Goal: Task Accomplishment & Management: Use online tool/utility

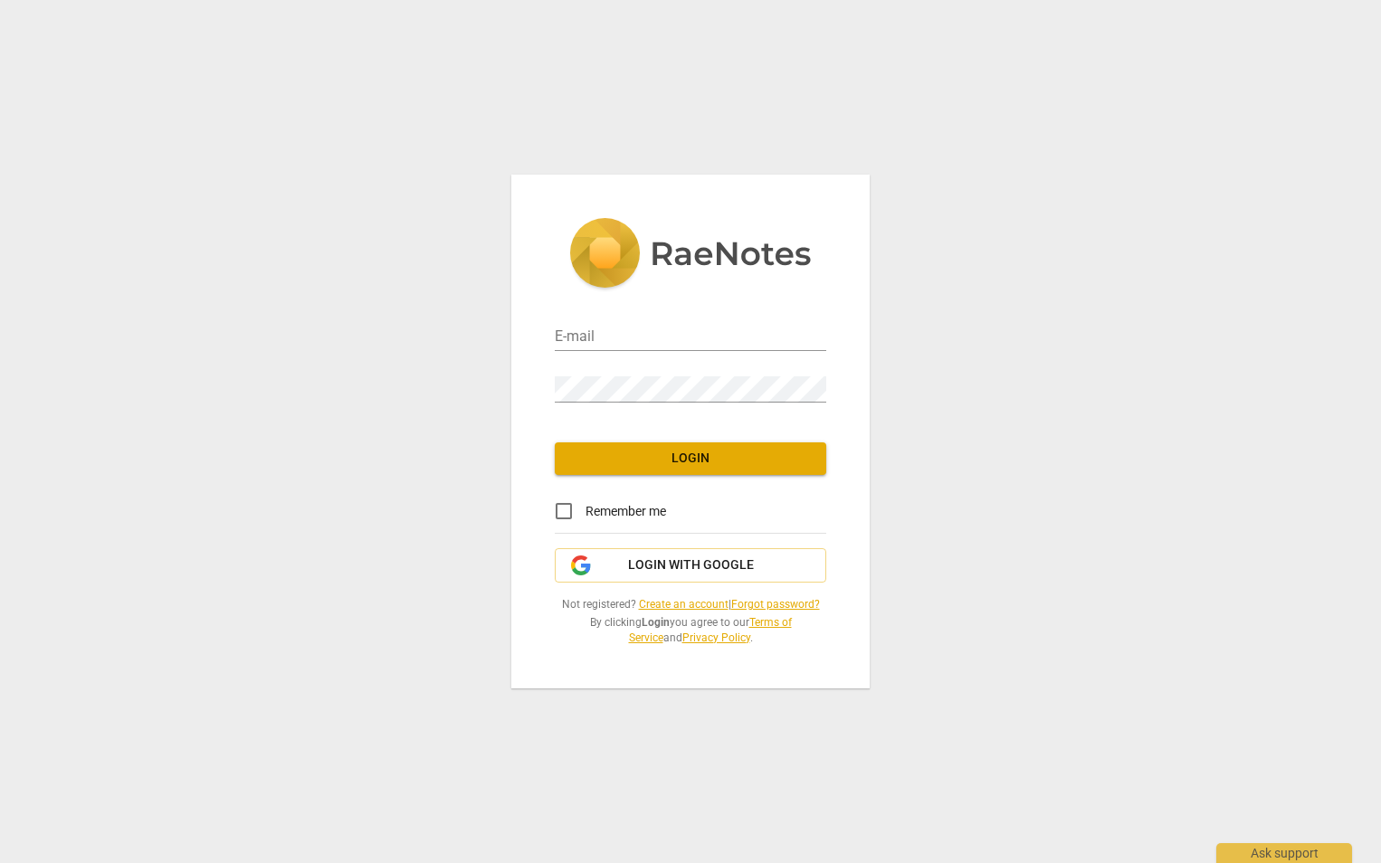
type input "[PERSON_NAME][EMAIL_ADDRESS][PERSON_NAME][DOMAIN_NAME]"
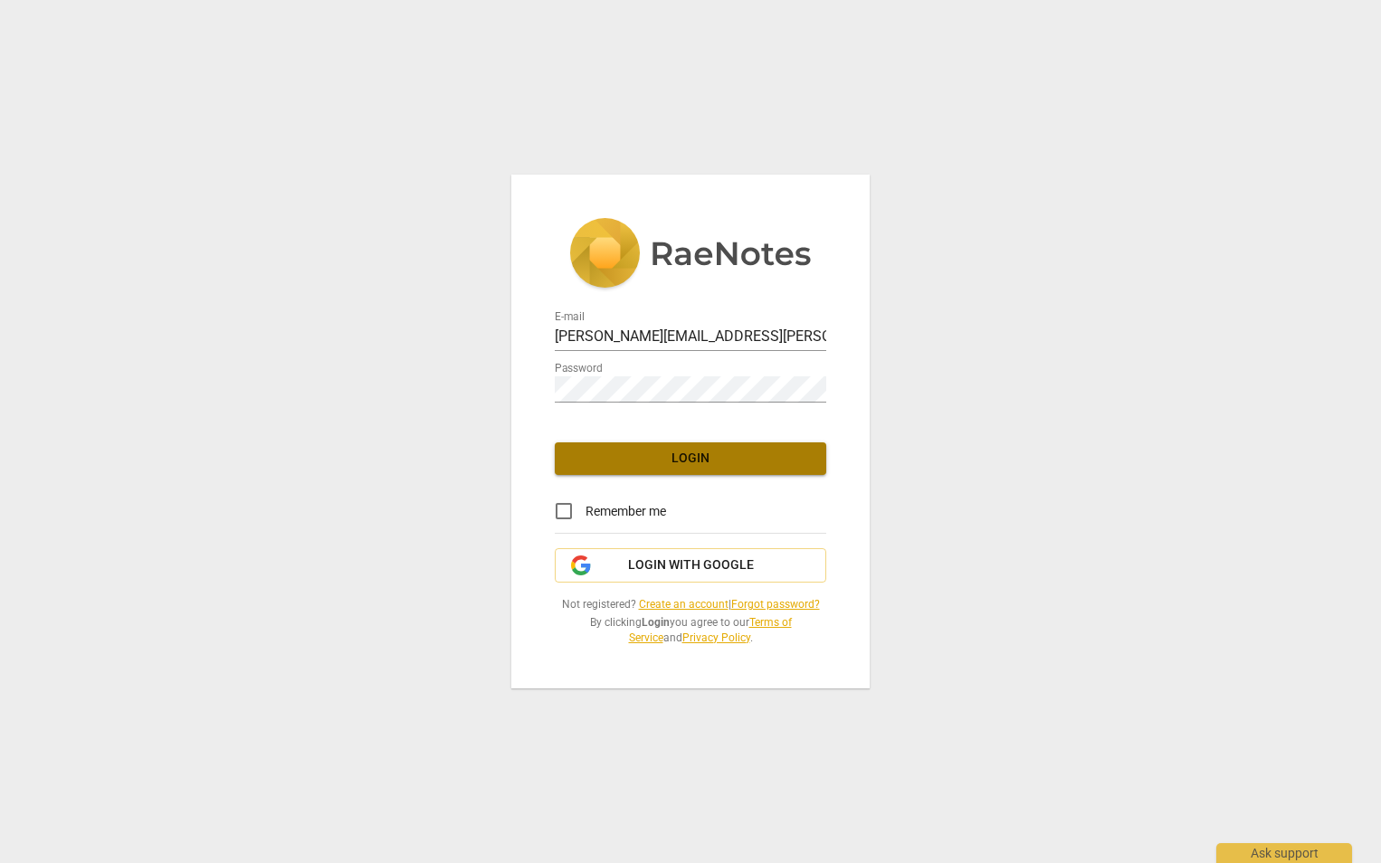
click at [687, 462] on span "Login" at bounding box center [690, 459] width 242 height 18
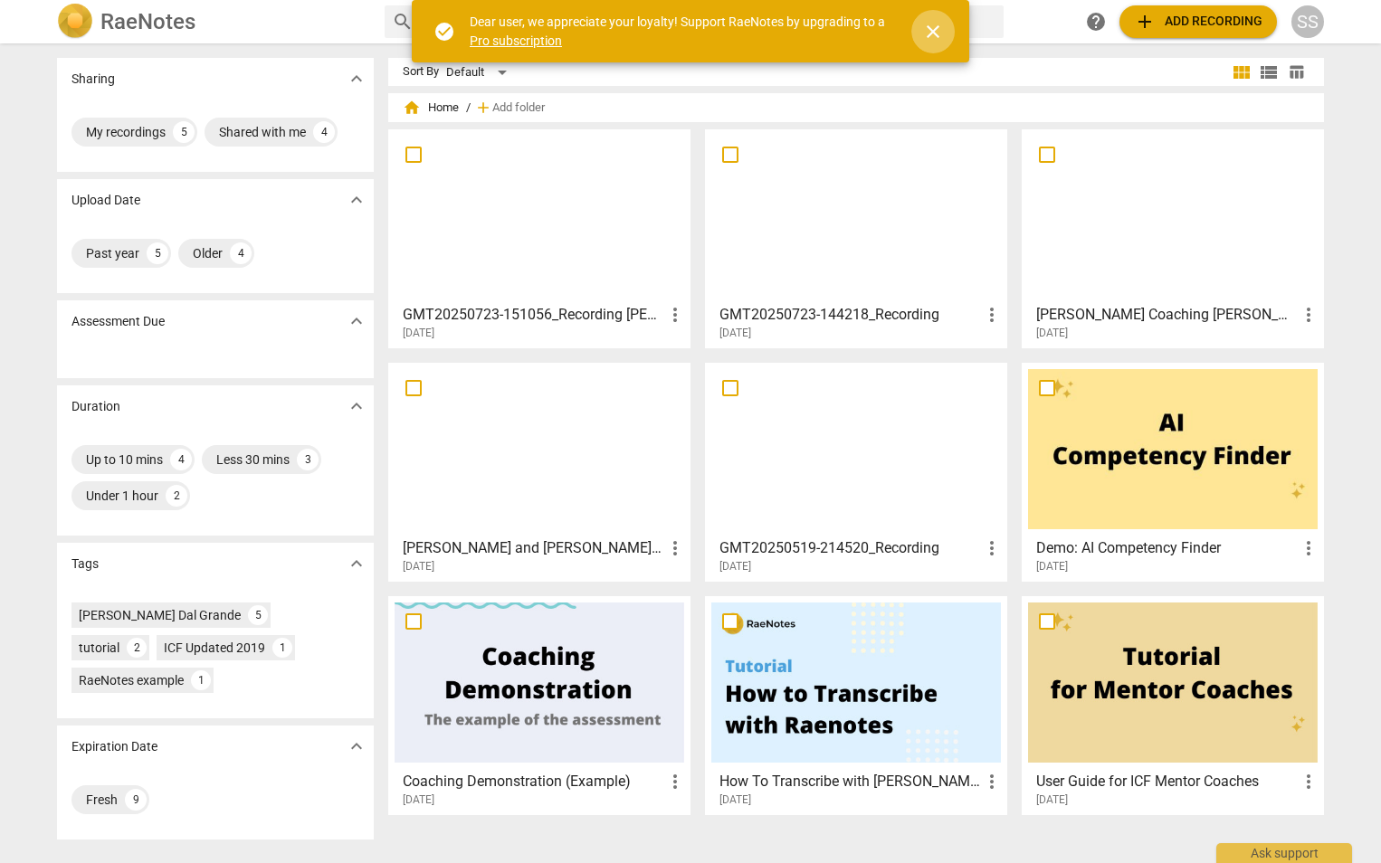
click at [934, 31] on span "close" at bounding box center [933, 32] width 22 height 22
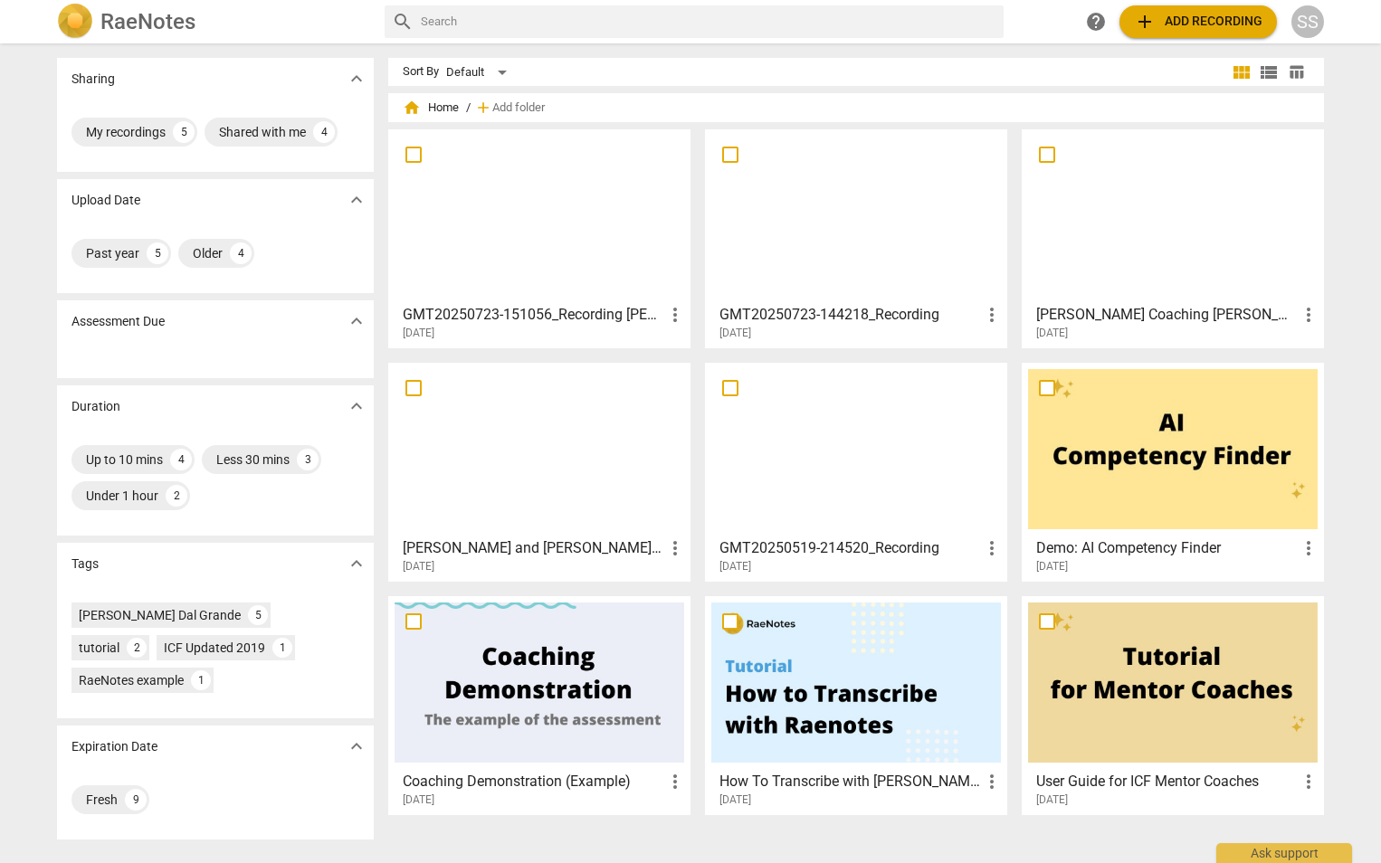
click at [1154, 18] on span "add" at bounding box center [1145, 22] width 22 height 22
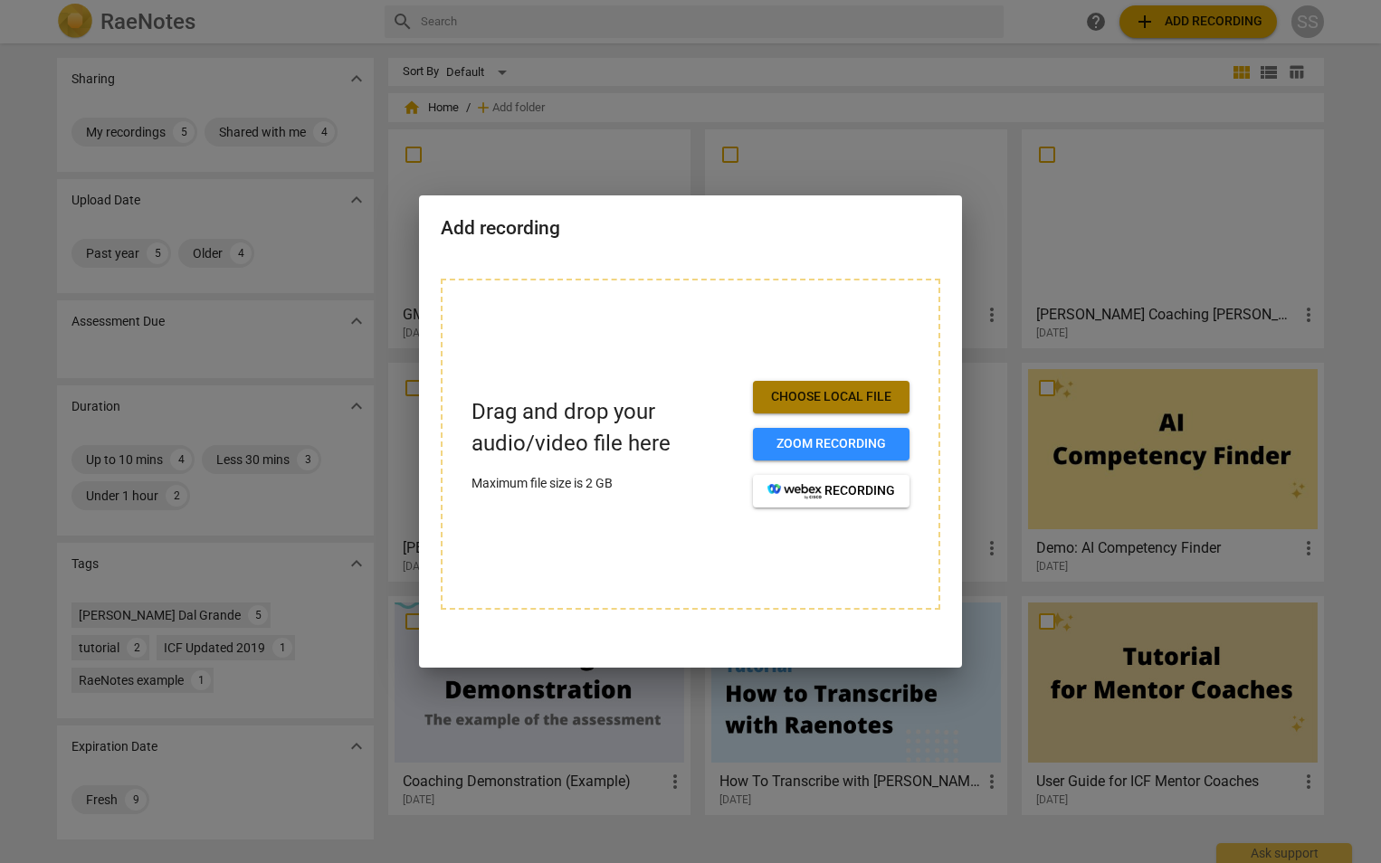
click at [814, 400] on span "Choose local file" at bounding box center [831, 397] width 128 height 18
click at [1019, 394] on div at bounding box center [690, 431] width 1381 height 863
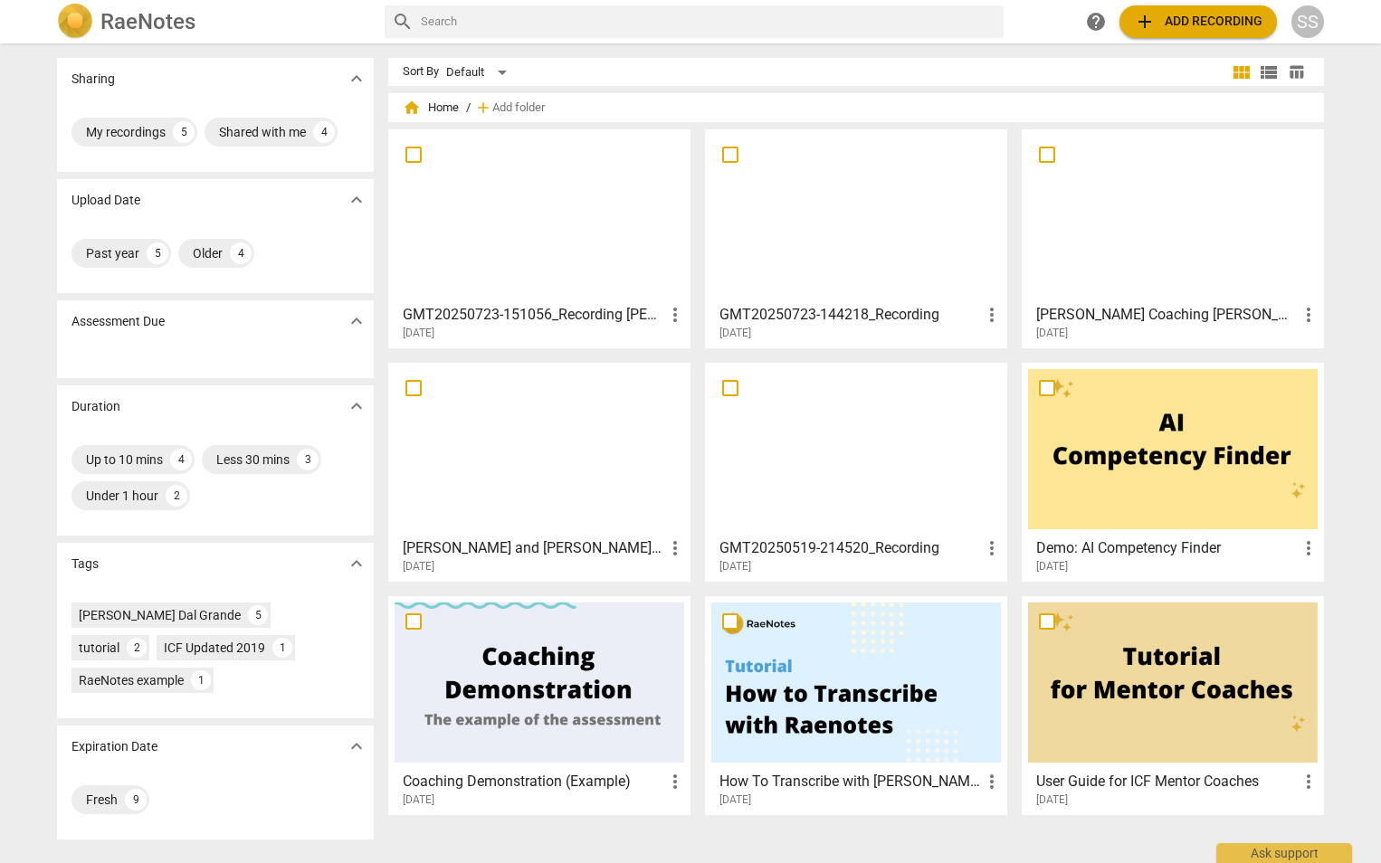
click at [1152, 28] on span "add" at bounding box center [1145, 22] width 22 height 22
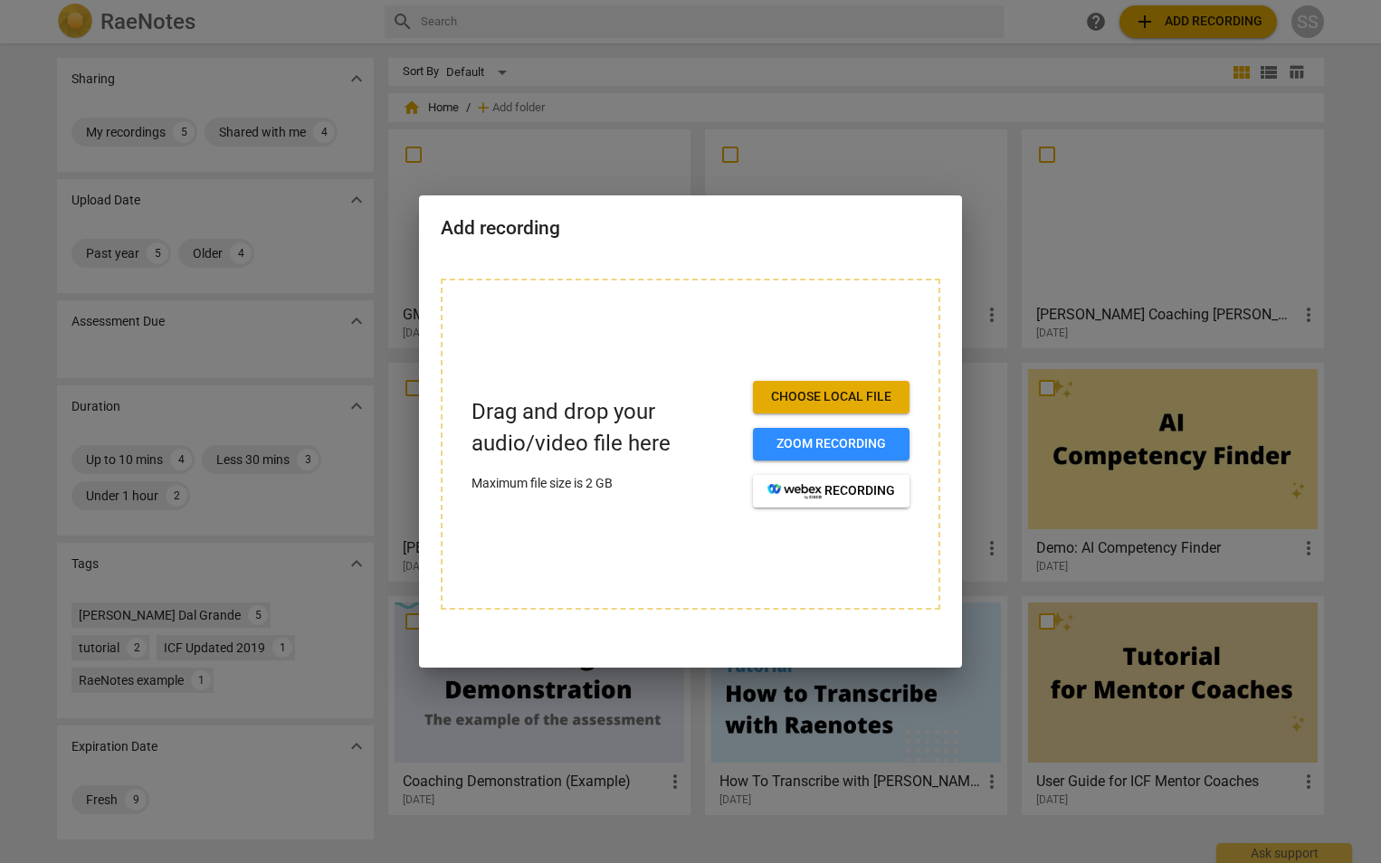
click at [812, 402] on span "Choose local file" at bounding box center [831, 397] width 128 height 18
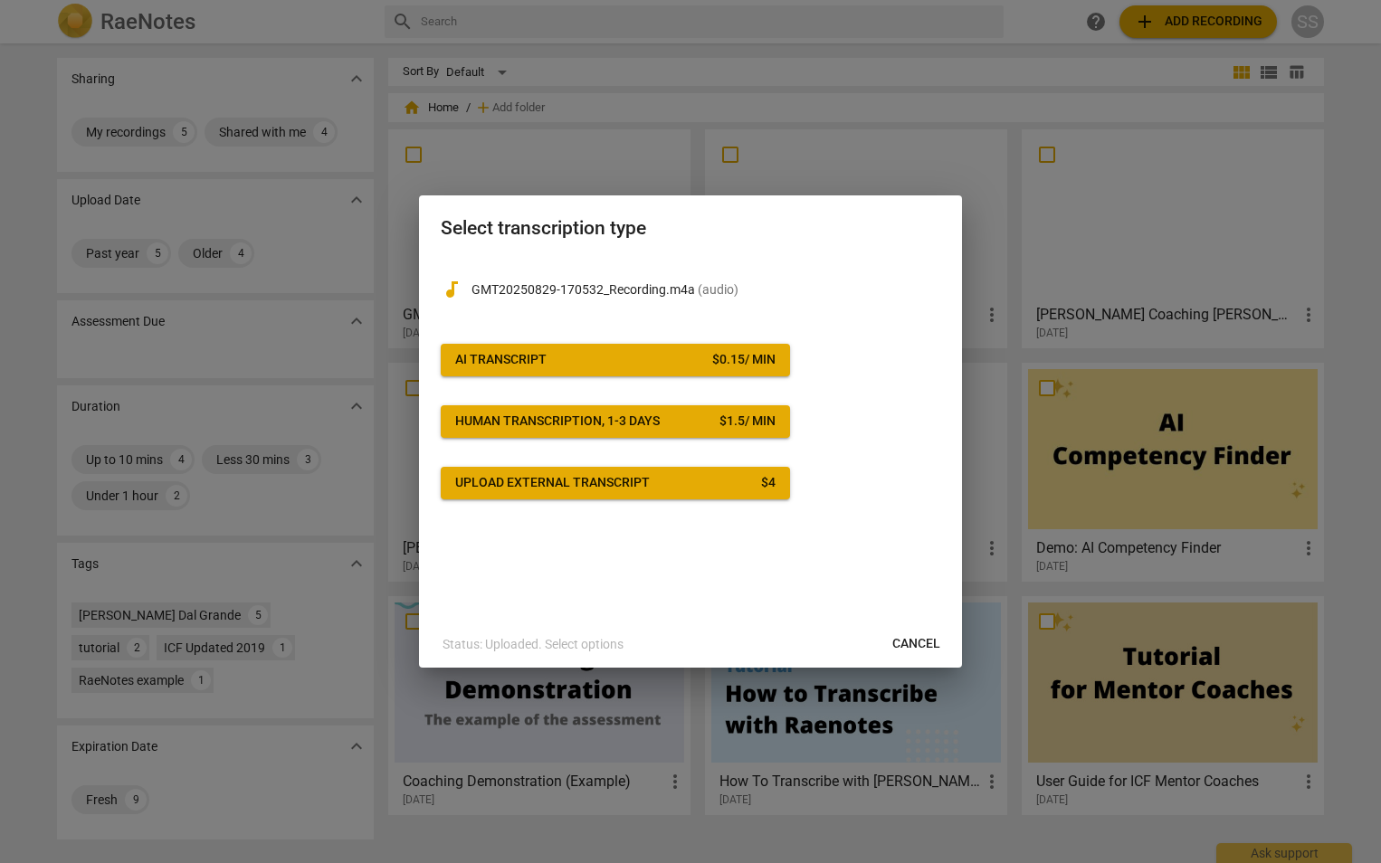
click at [603, 364] on span "AI Transcript $ 0.15 / min" at bounding box center [615, 360] width 320 height 18
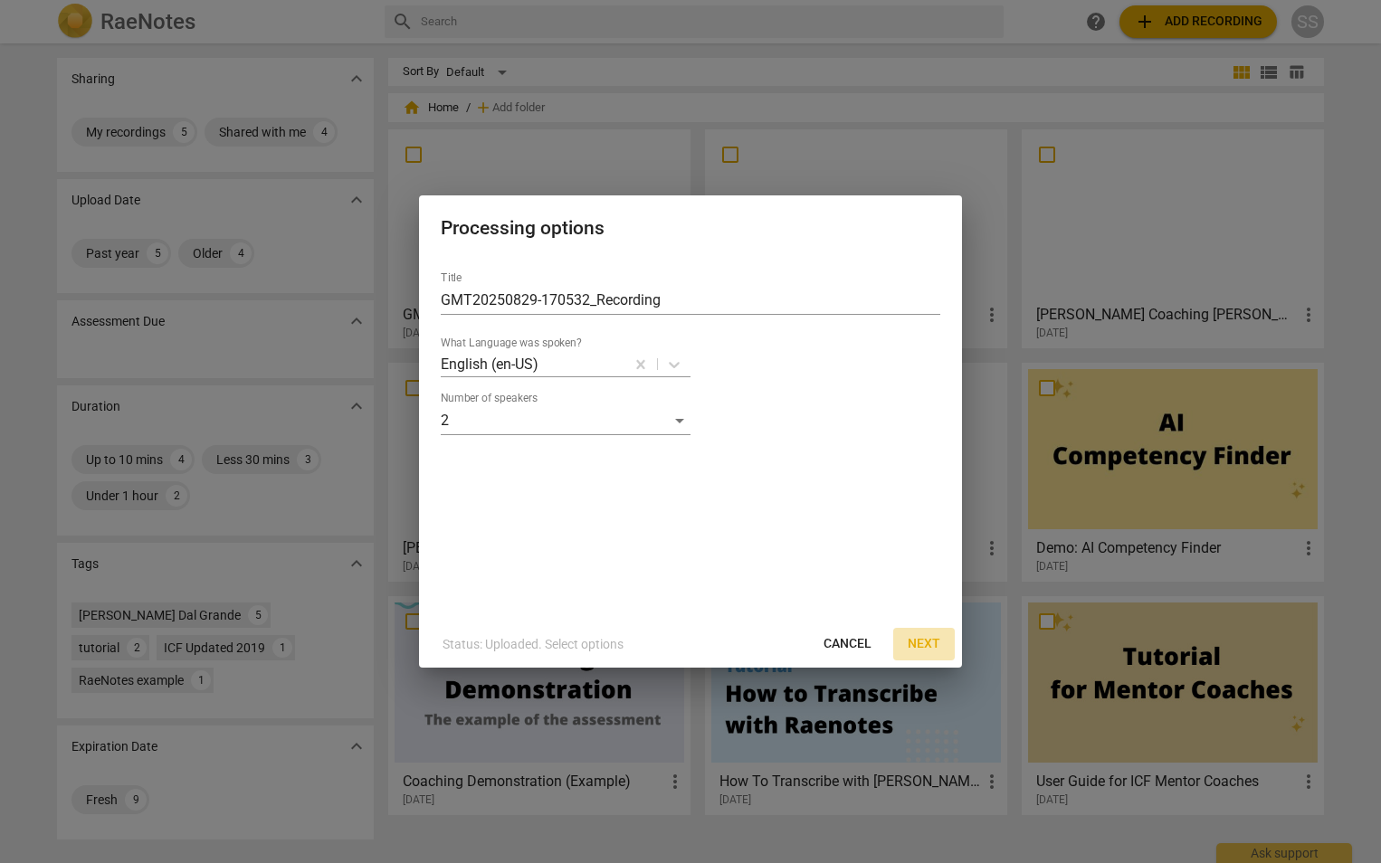
click at [917, 646] on span "Next" at bounding box center [924, 644] width 33 height 18
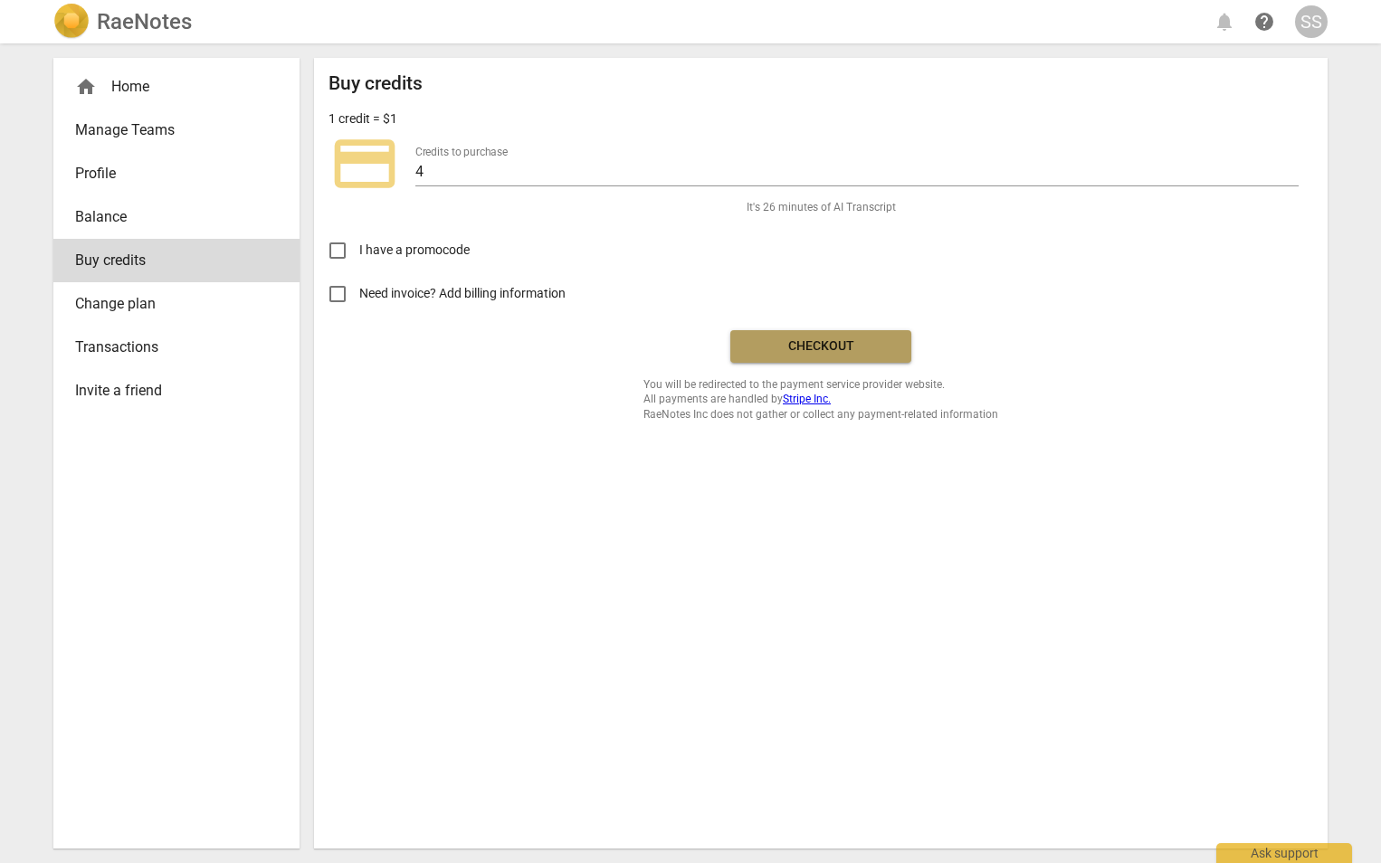
click at [789, 343] on span "Checkout" at bounding box center [821, 346] width 152 height 18
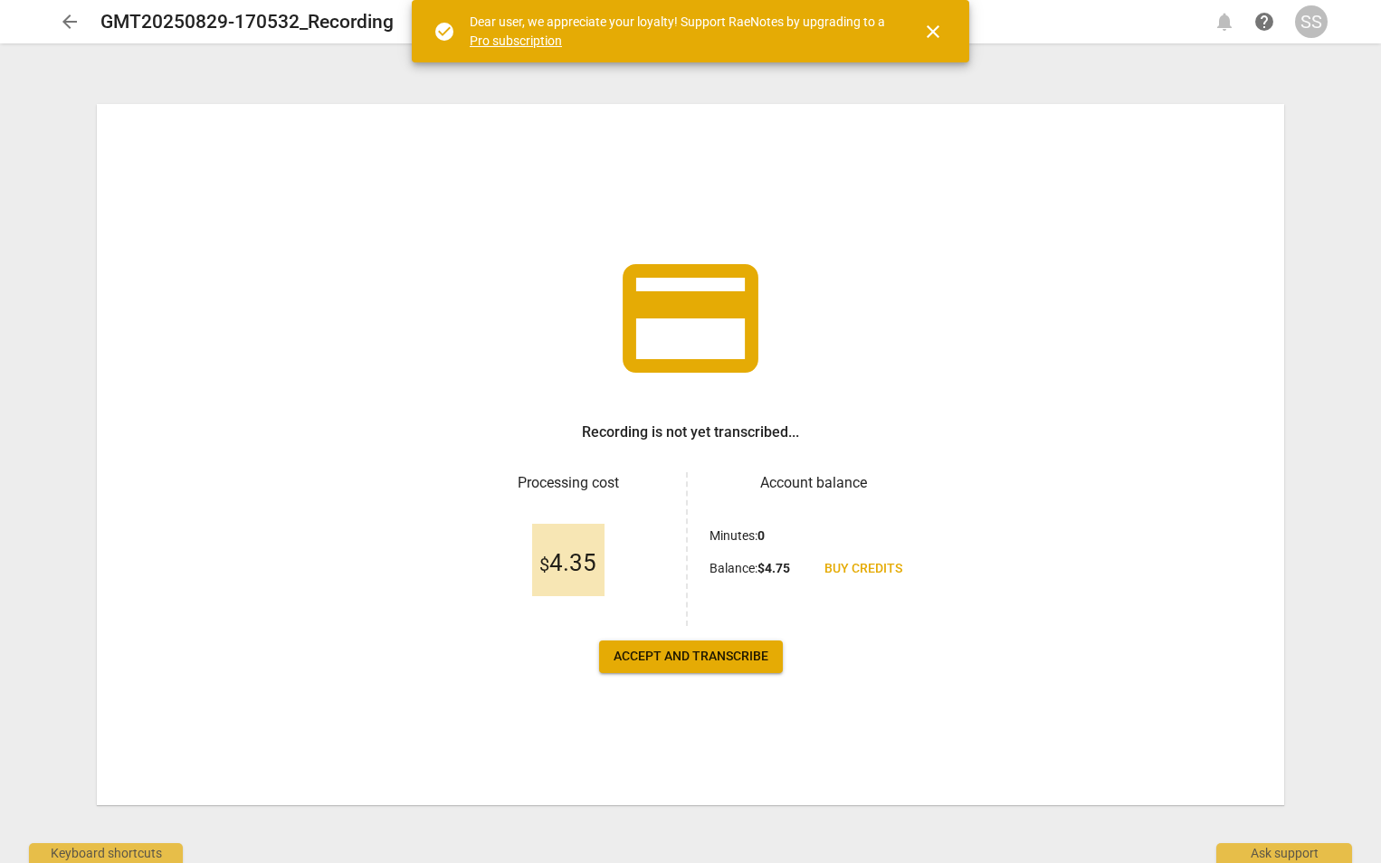
click at [665, 661] on span "Accept and transcribe" at bounding box center [690, 657] width 155 height 18
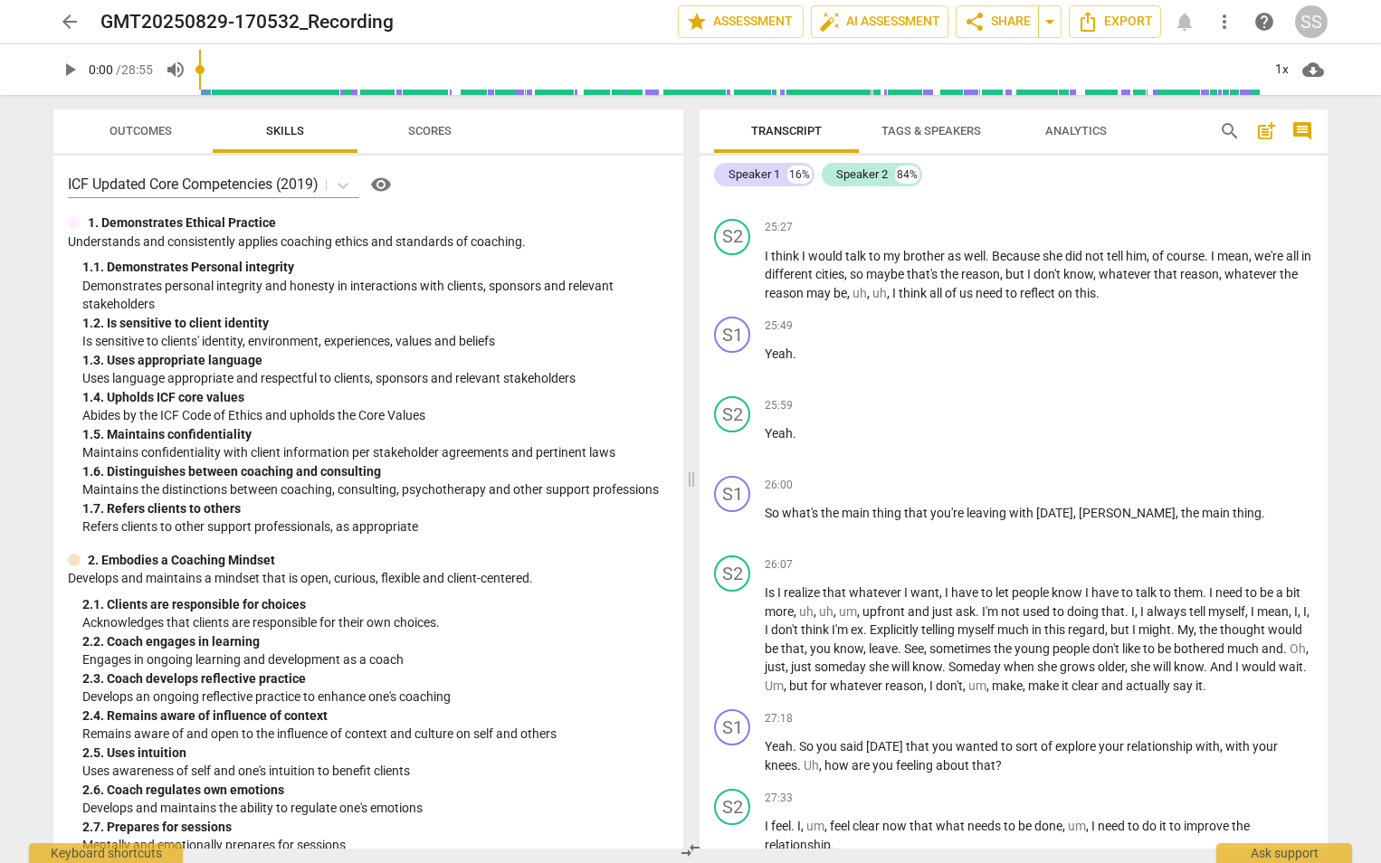
scroll to position [5610, 0]
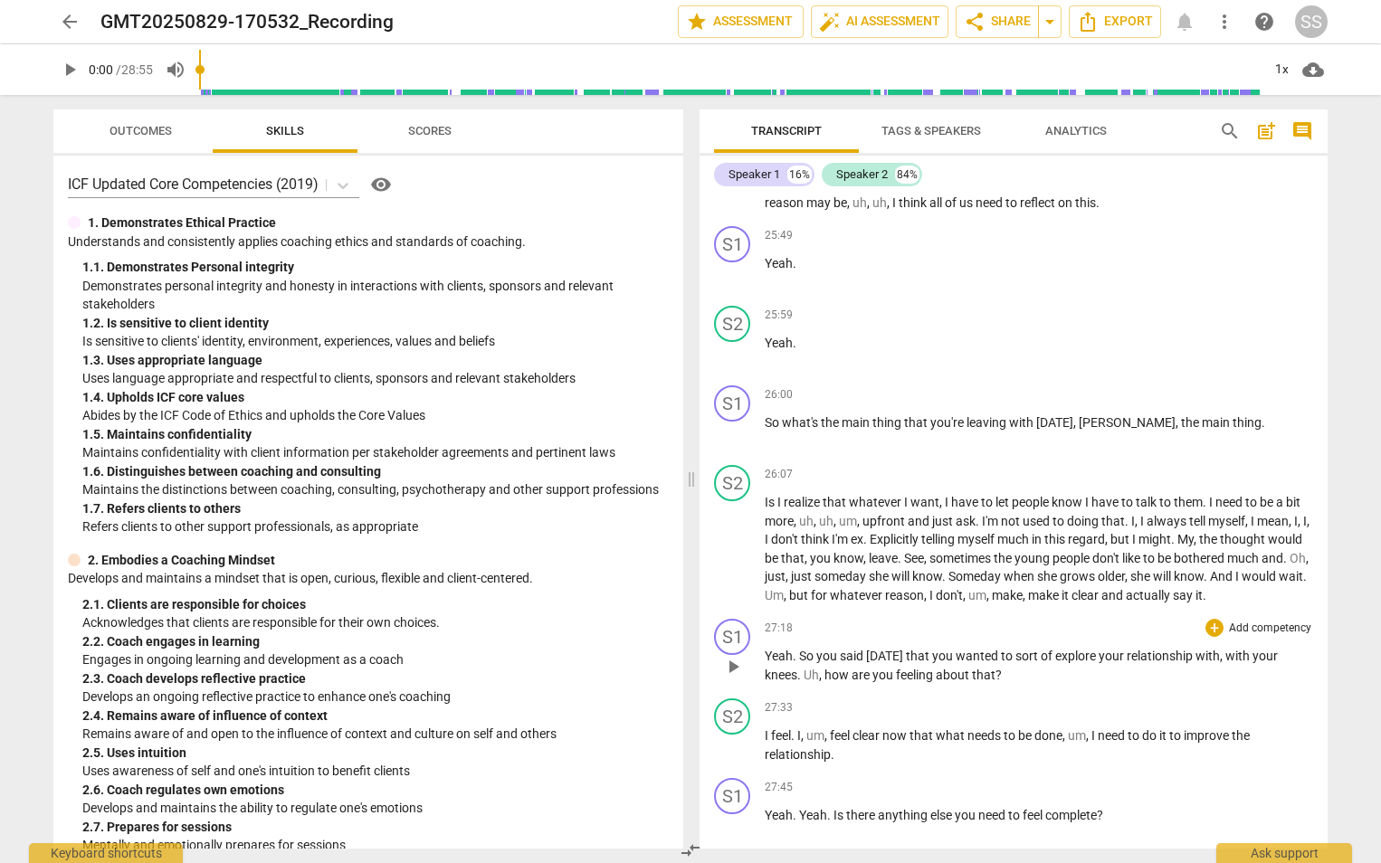
click at [791, 677] on span "knees" at bounding box center [781, 675] width 33 height 14
drag, startPoint x: 765, startPoint y: 675, endPoint x: 799, endPoint y: 675, distance: 34.4
click at [799, 675] on p "Yeah . So you said today that you wanted to sort of explore your relationship w…" at bounding box center [1039, 665] width 548 height 37
click at [1252, 663] on span "your neice" at bounding box center [1279, 656] width 54 height 14
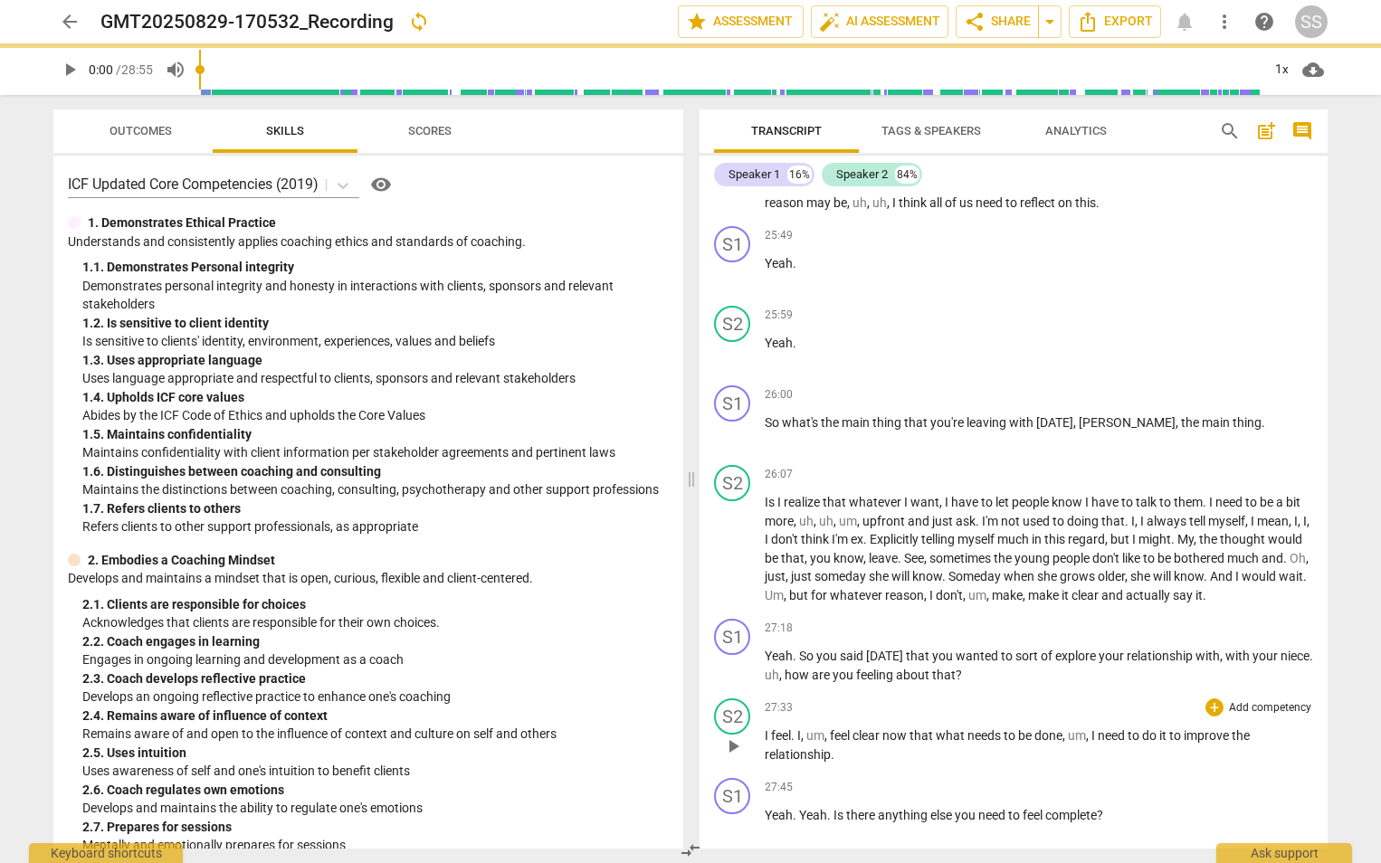
click at [827, 744] on p "I feel . I , um , feel clear now that what needs to be done , um , I need to do…" at bounding box center [1039, 745] width 548 height 37
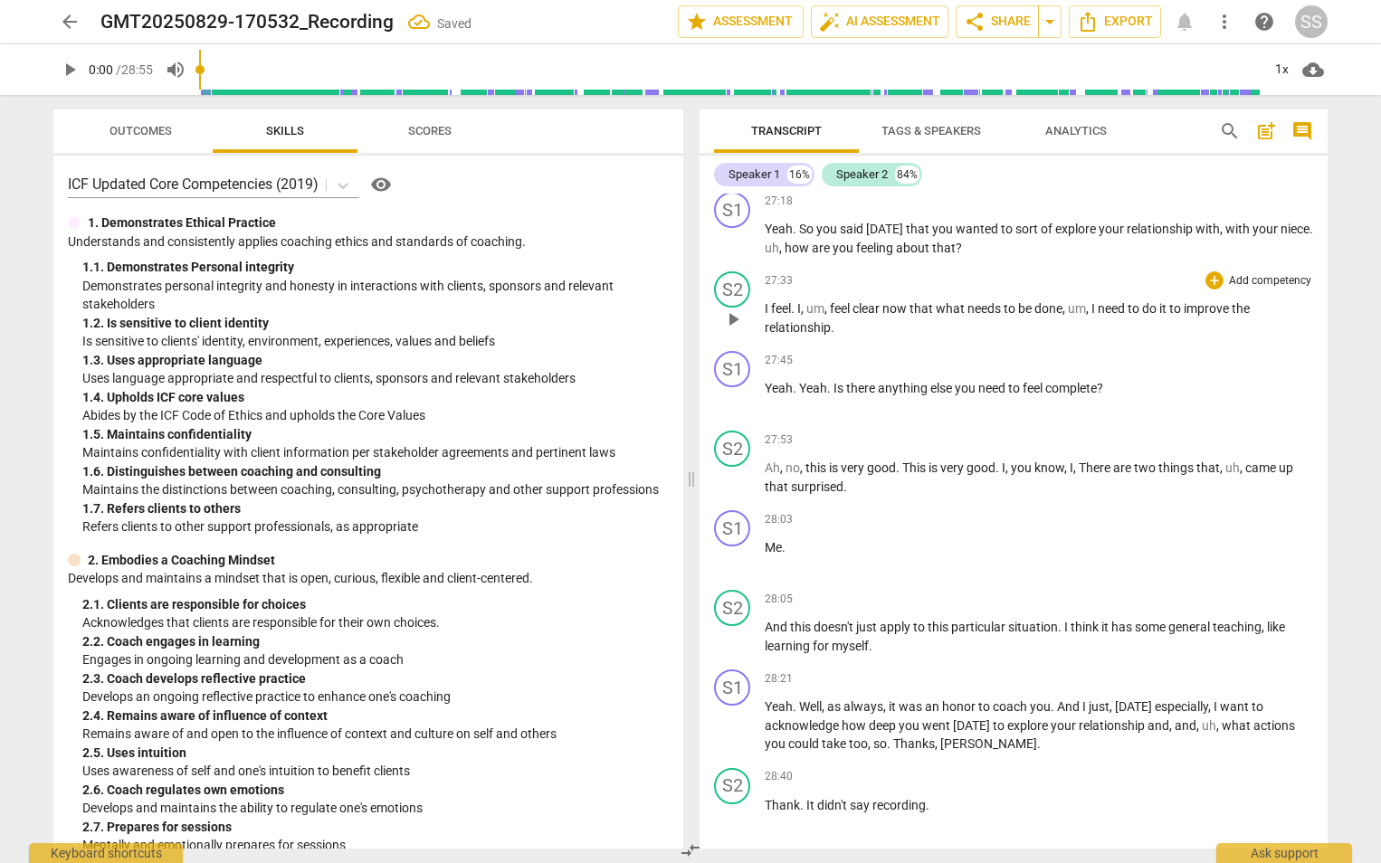
scroll to position [6096, 0]
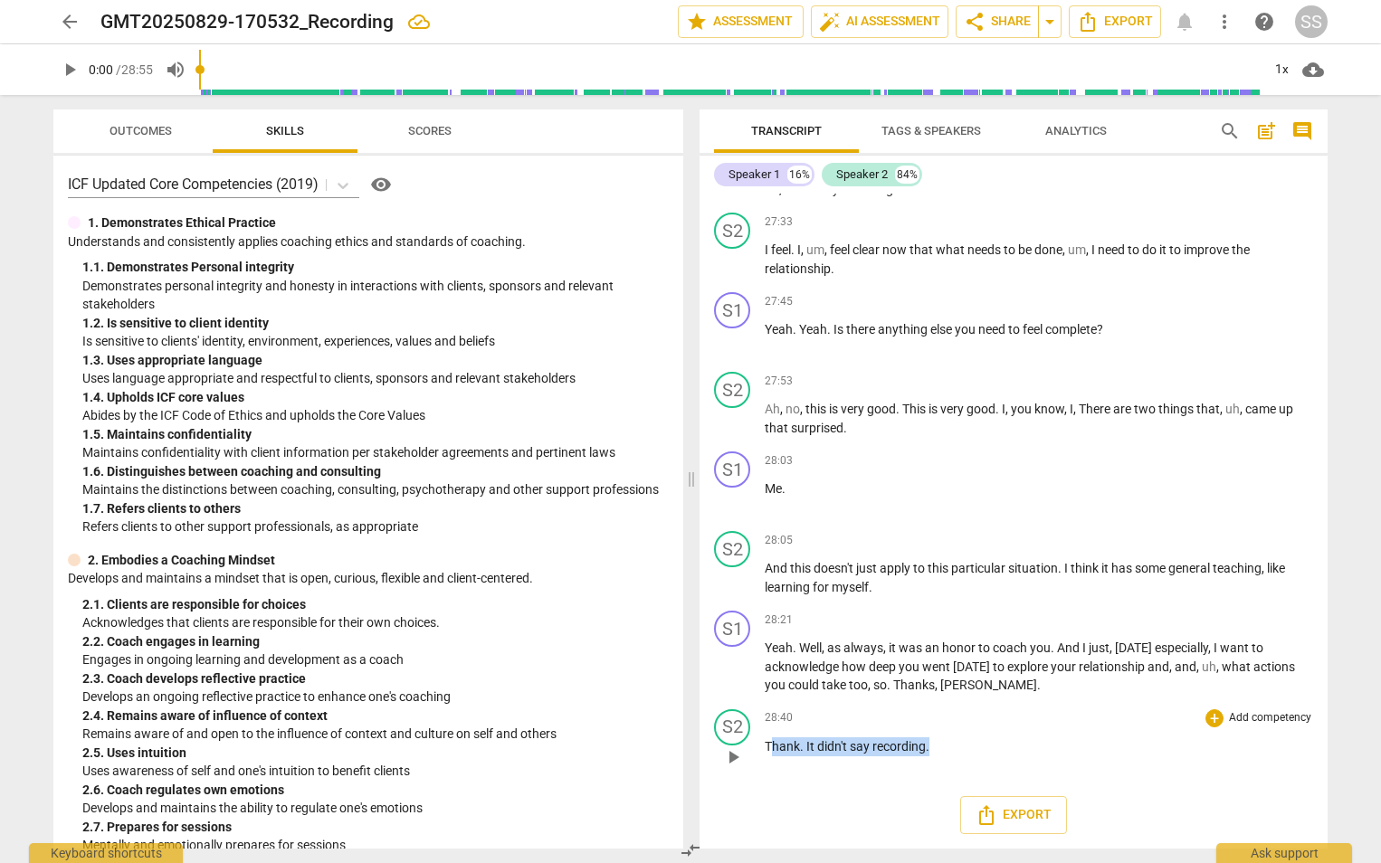
drag, startPoint x: 769, startPoint y: 743, endPoint x: 974, endPoint y: 741, distance: 205.4
click at [974, 741] on p "Thank . It didn't say recording ." at bounding box center [1039, 746] width 548 height 19
click at [767, 747] on span "T" at bounding box center [768, 746] width 7 height 14
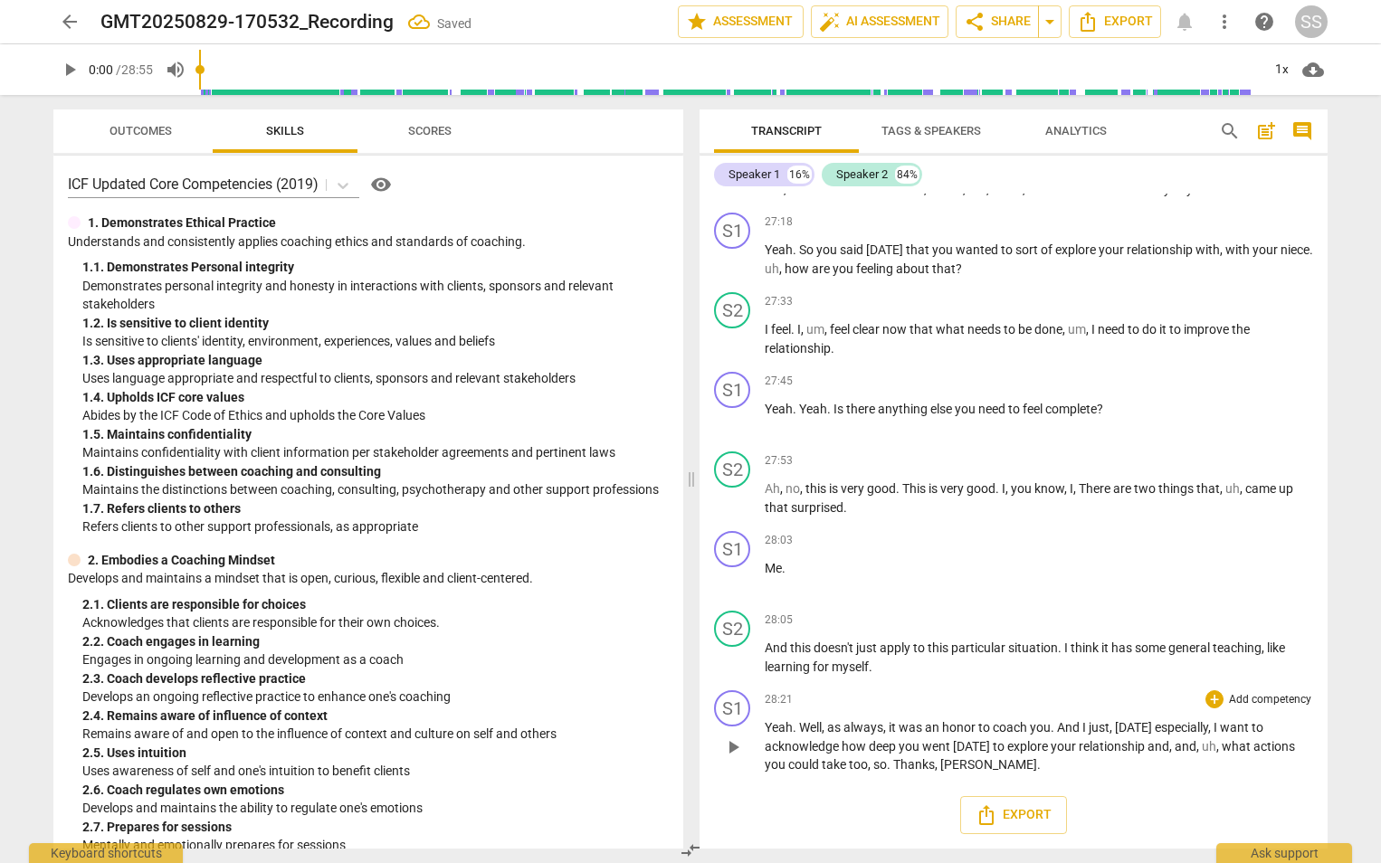
click at [993, 765] on p "Yeah . Well , as always , it was an honor to coach you . And I just , Today esp…" at bounding box center [1039, 746] width 548 height 56
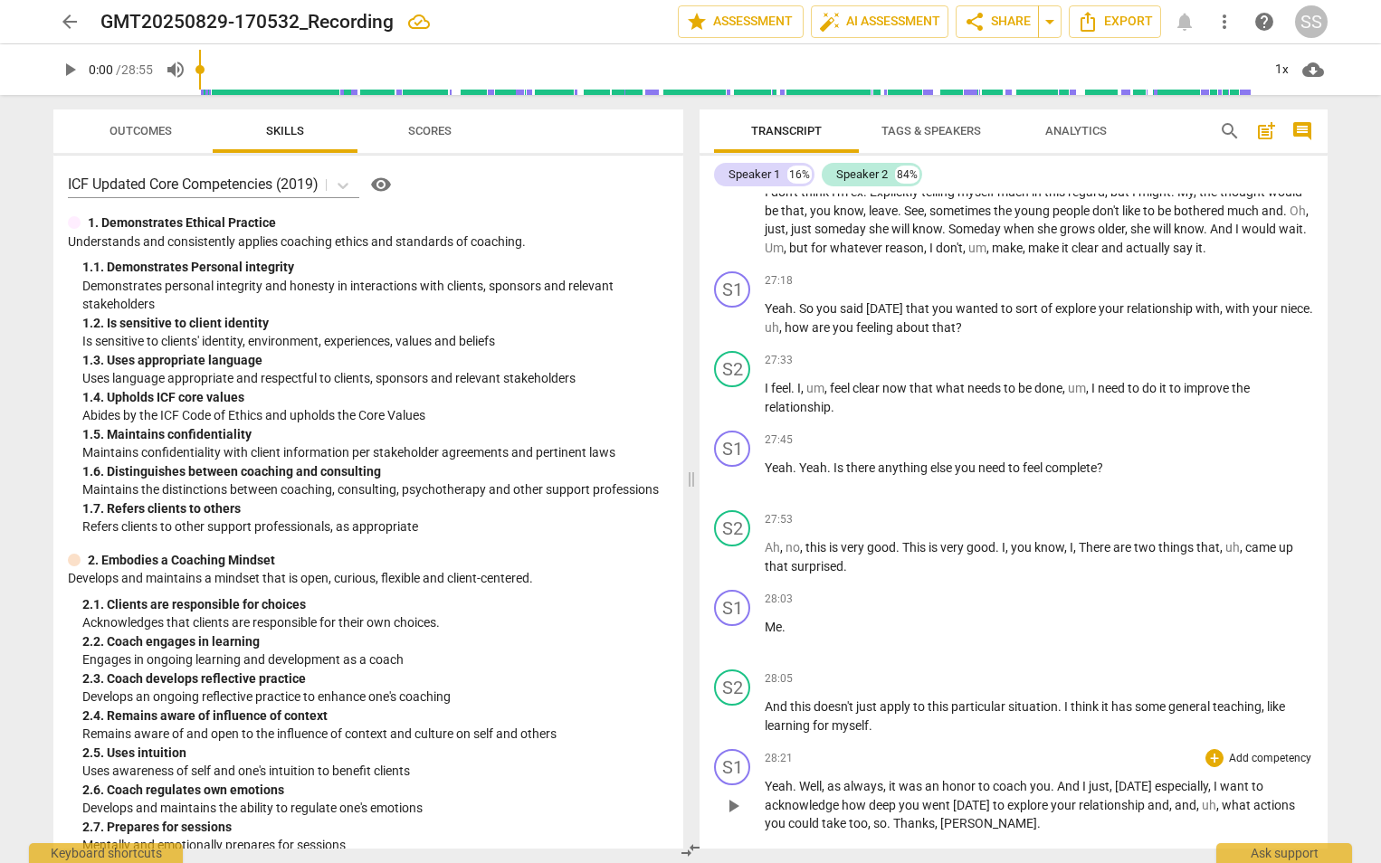
scroll to position [5926, 0]
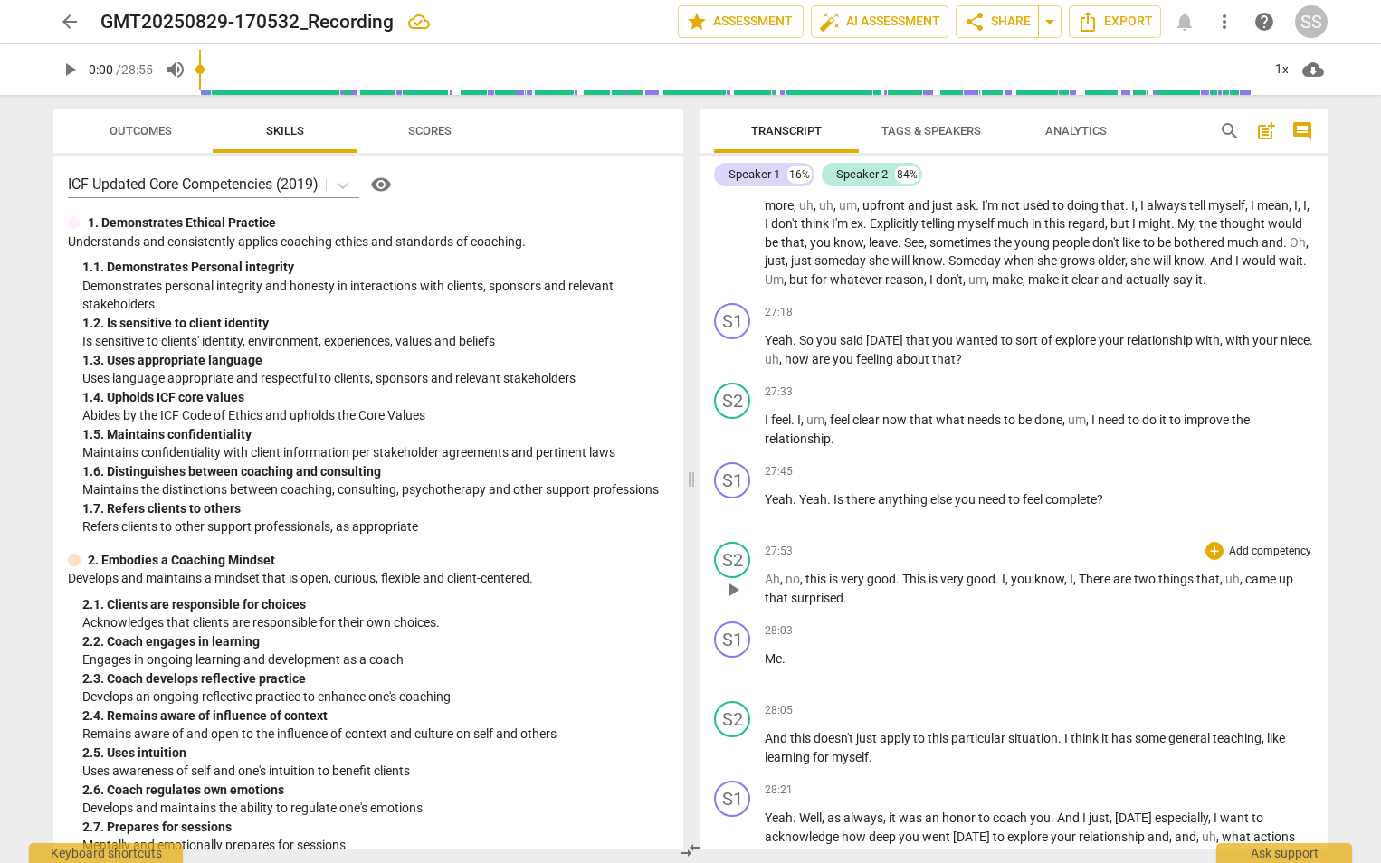
click at [841, 601] on span "surprised" at bounding box center [817, 598] width 52 height 14
click at [765, 658] on span "Me" at bounding box center [773, 658] width 17 height 14
click at [852, 603] on p "Ah , no , this is very good . This is very good . I , you know , I , There are …" at bounding box center [1039, 588] width 548 height 37
drag, startPoint x: 765, startPoint y: 654, endPoint x: 799, endPoint y: 659, distance: 34.7
click at [799, 659] on p "e ." at bounding box center [1039, 659] width 548 height 19
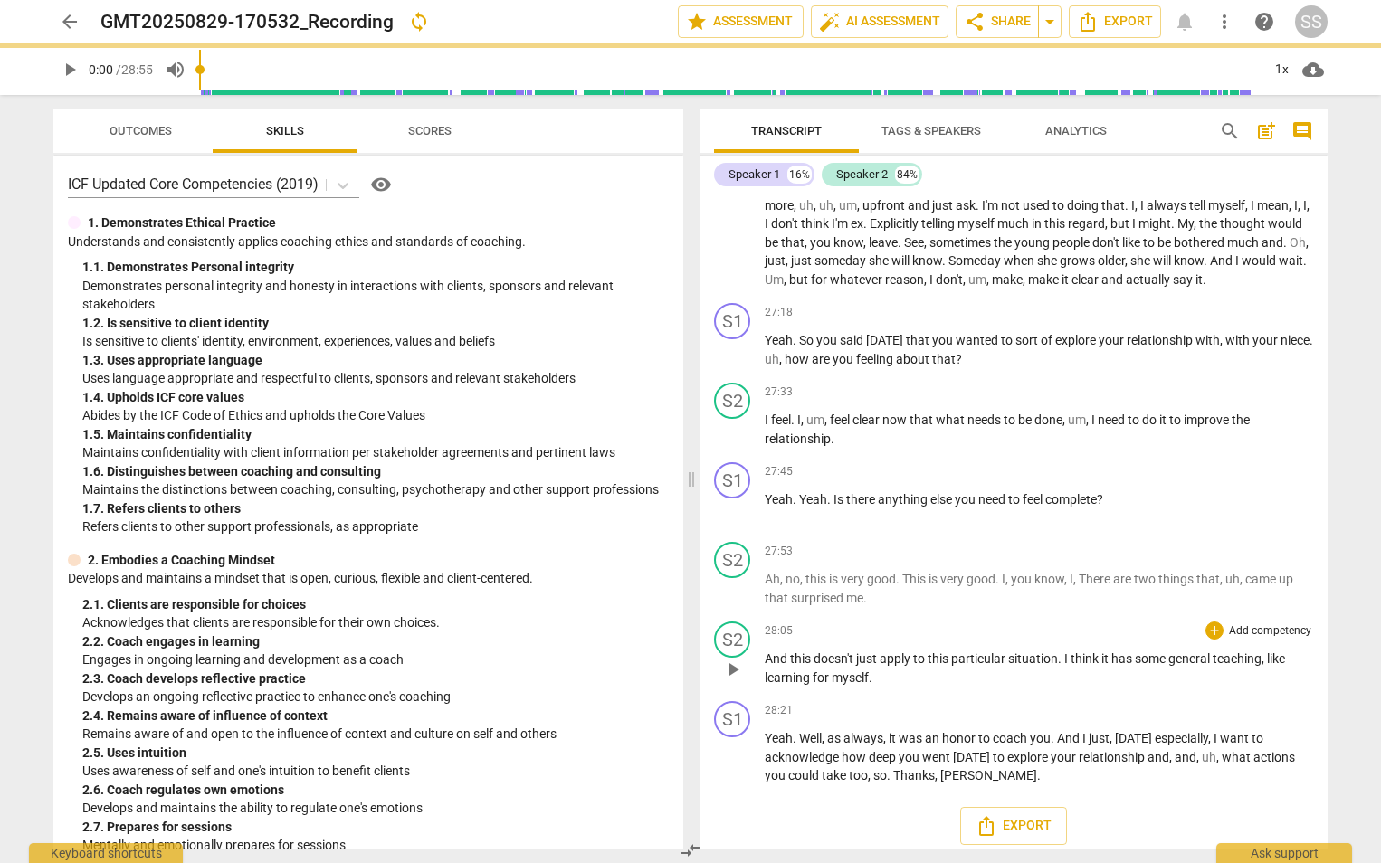
click at [766, 666] on span "And" at bounding box center [777, 658] width 25 height 14
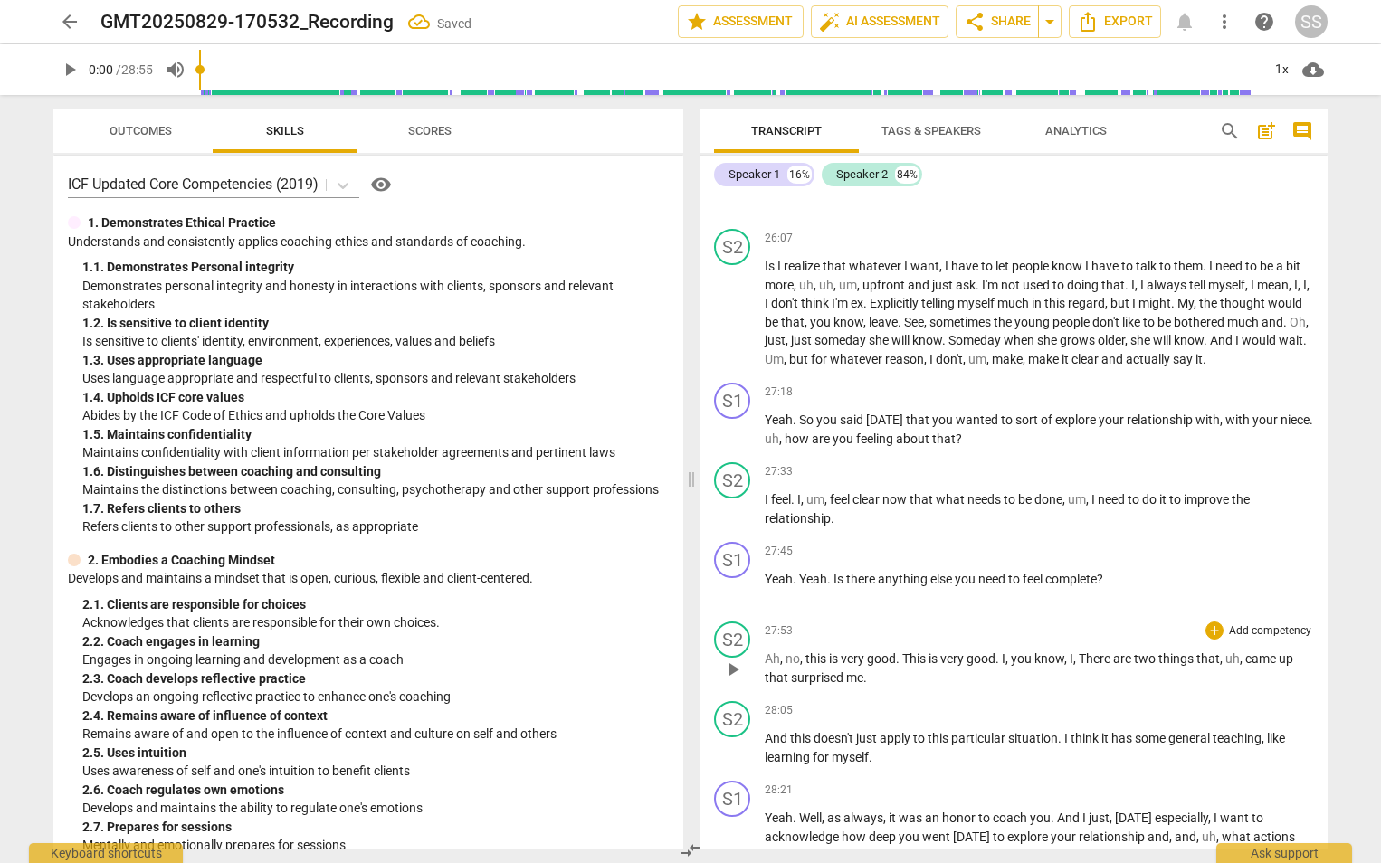
click at [873, 685] on p "Ah , no , this is very good . This is very good . I , you know , I , There are …" at bounding box center [1039, 668] width 548 height 37
click at [765, 737] on span "And" at bounding box center [777, 738] width 25 height 14
click at [892, 675] on p "Ah , no , this is very good . This is very good . I , you know , I , There are …" at bounding box center [1039, 668] width 548 height 37
click at [765, 739] on span "nd" at bounding box center [773, 738] width 17 height 14
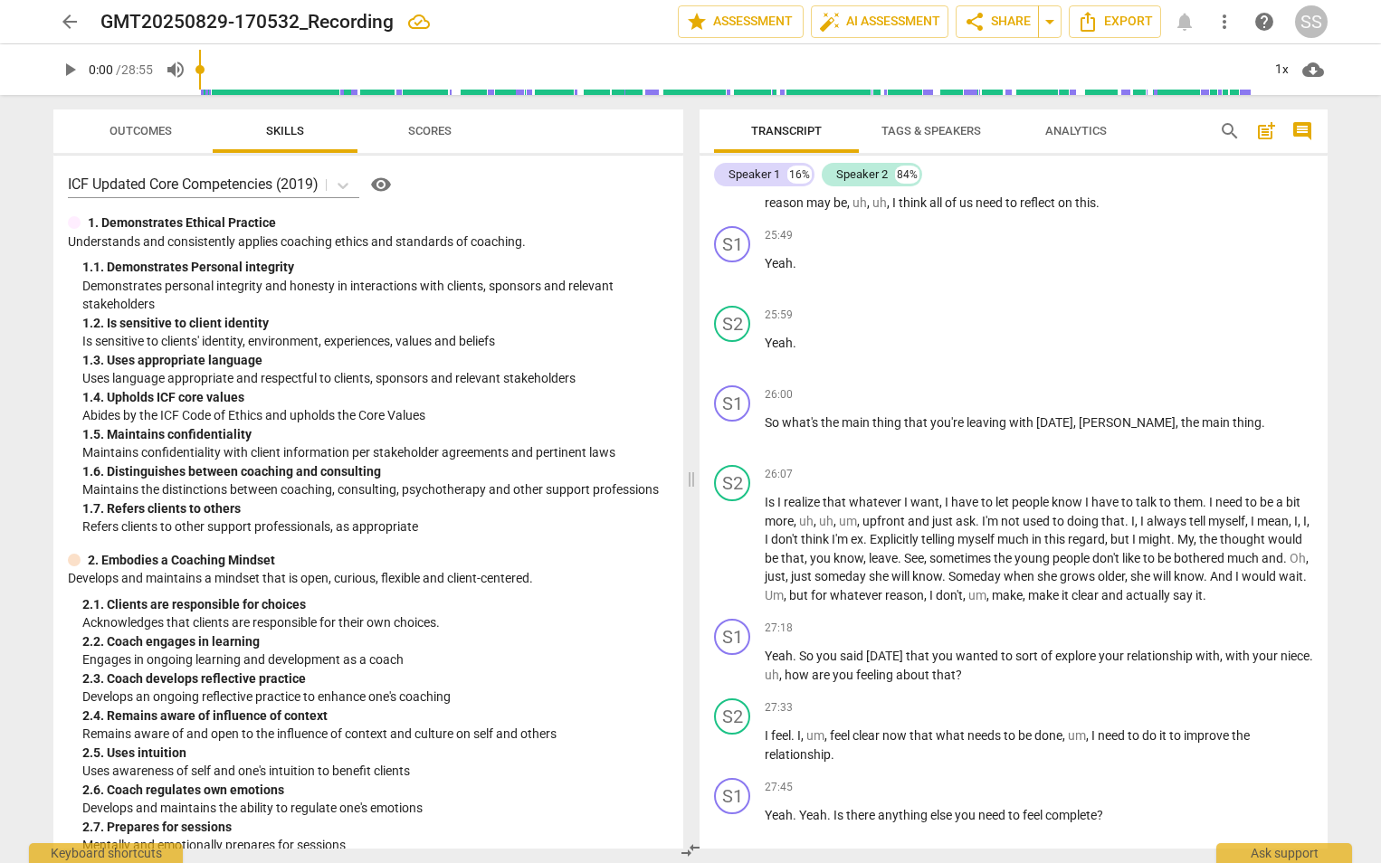
scroll to position [5936, 0]
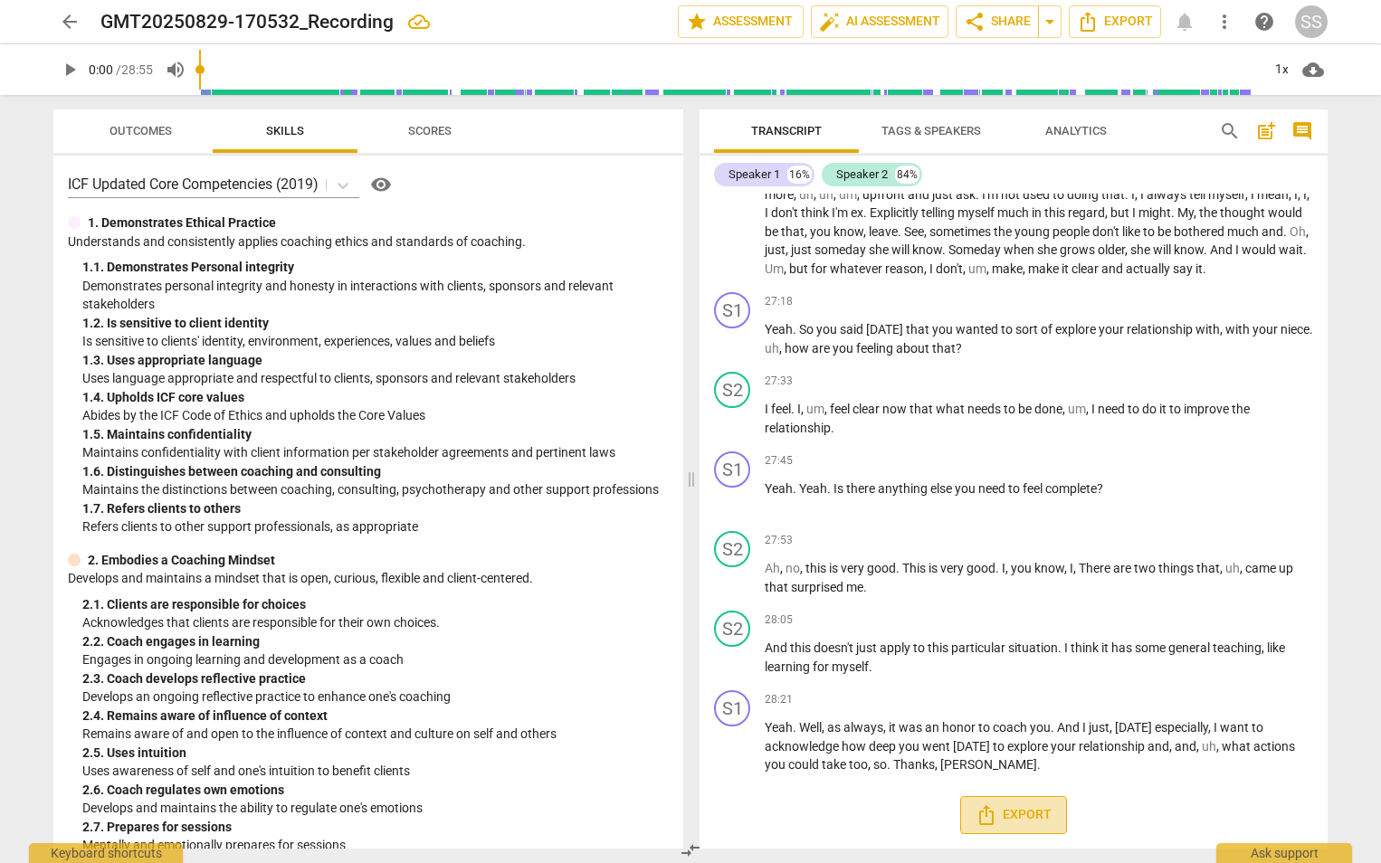
click at [1008, 815] on span "Export" at bounding box center [1013, 815] width 76 height 22
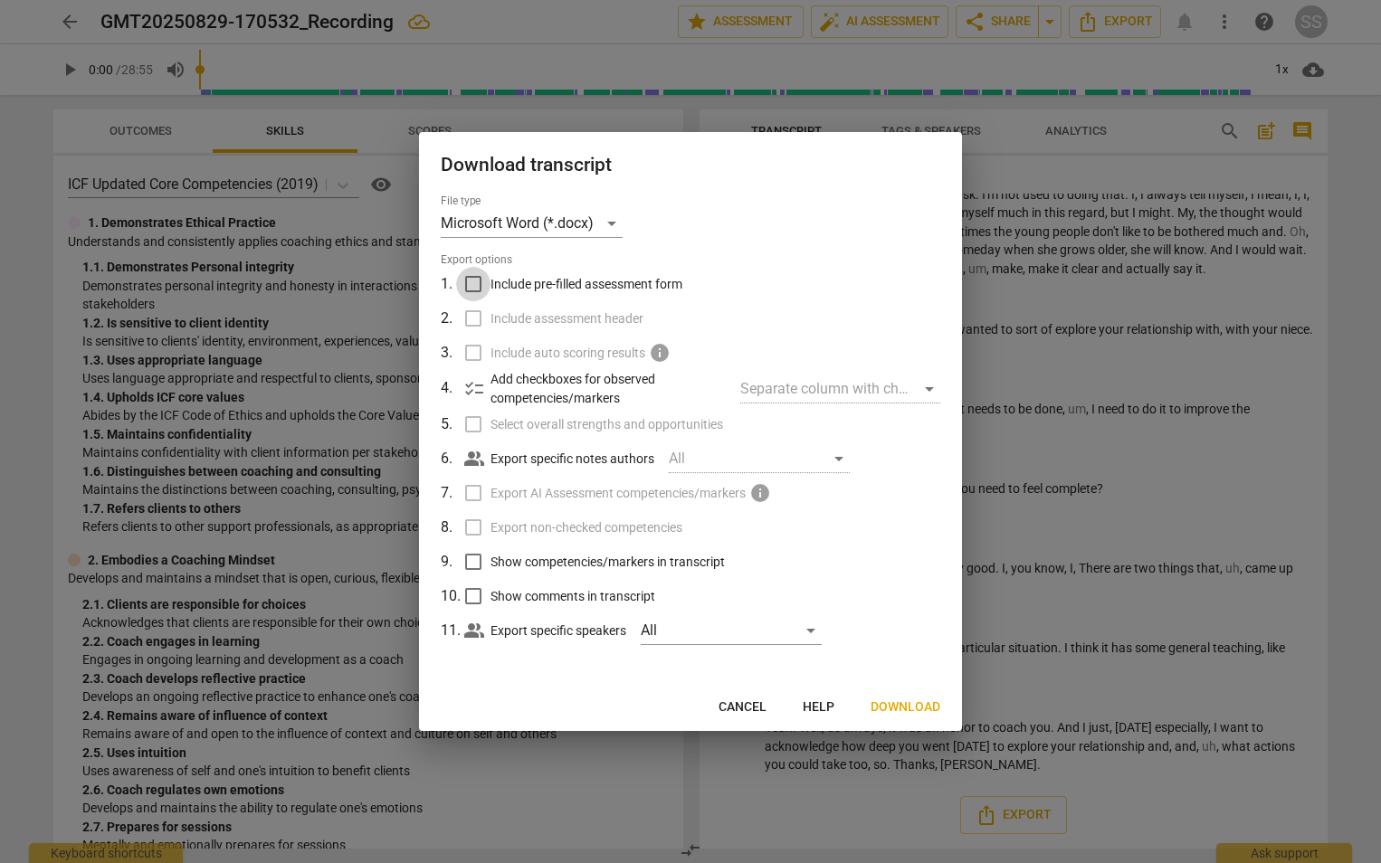
click at [472, 288] on input "Include pre-filled assessment form" at bounding box center [473, 284] width 34 height 34
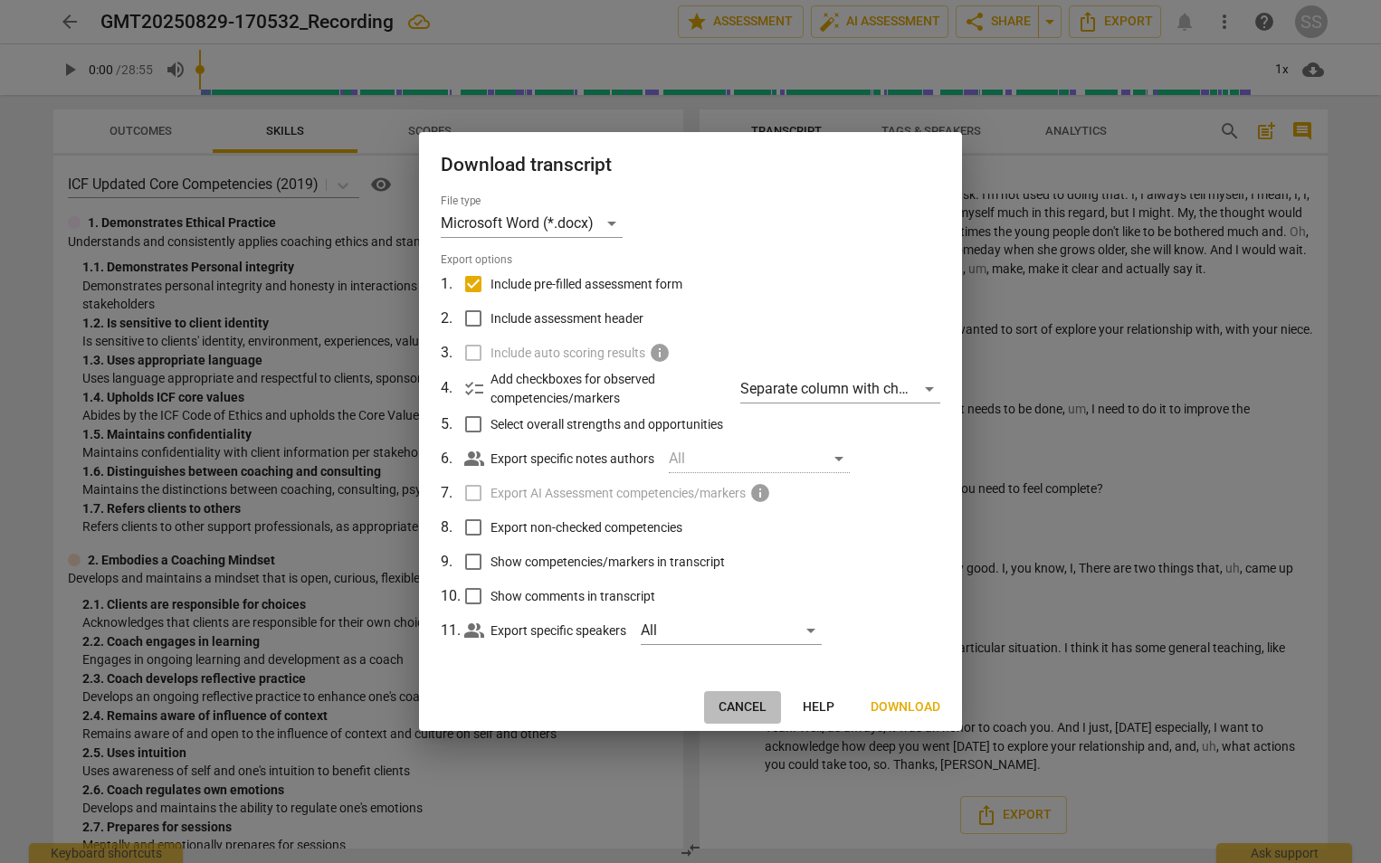
click at [742, 704] on span "Cancel" at bounding box center [742, 708] width 48 height 18
checkbox input "false"
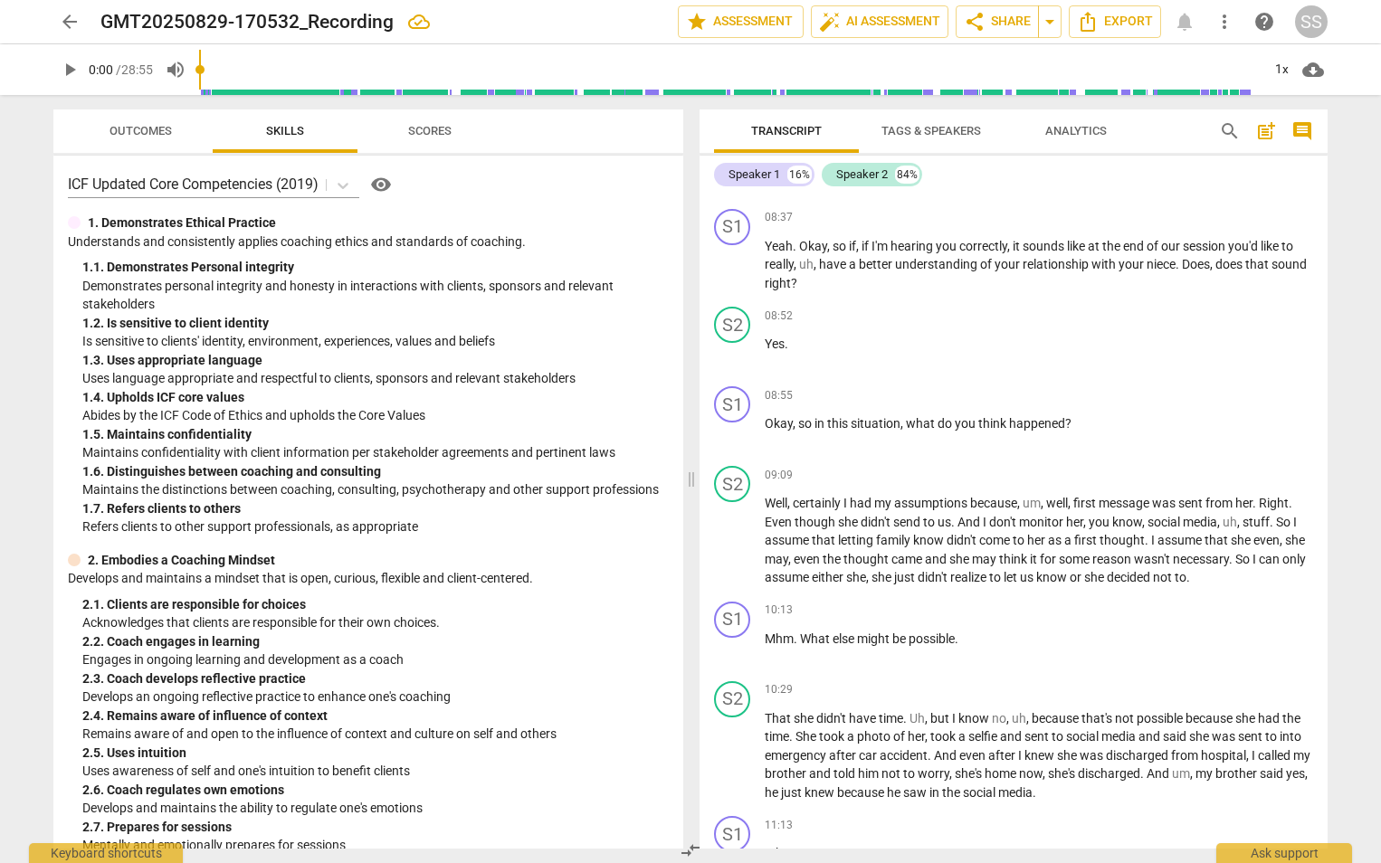
scroll to position [1955, 0]
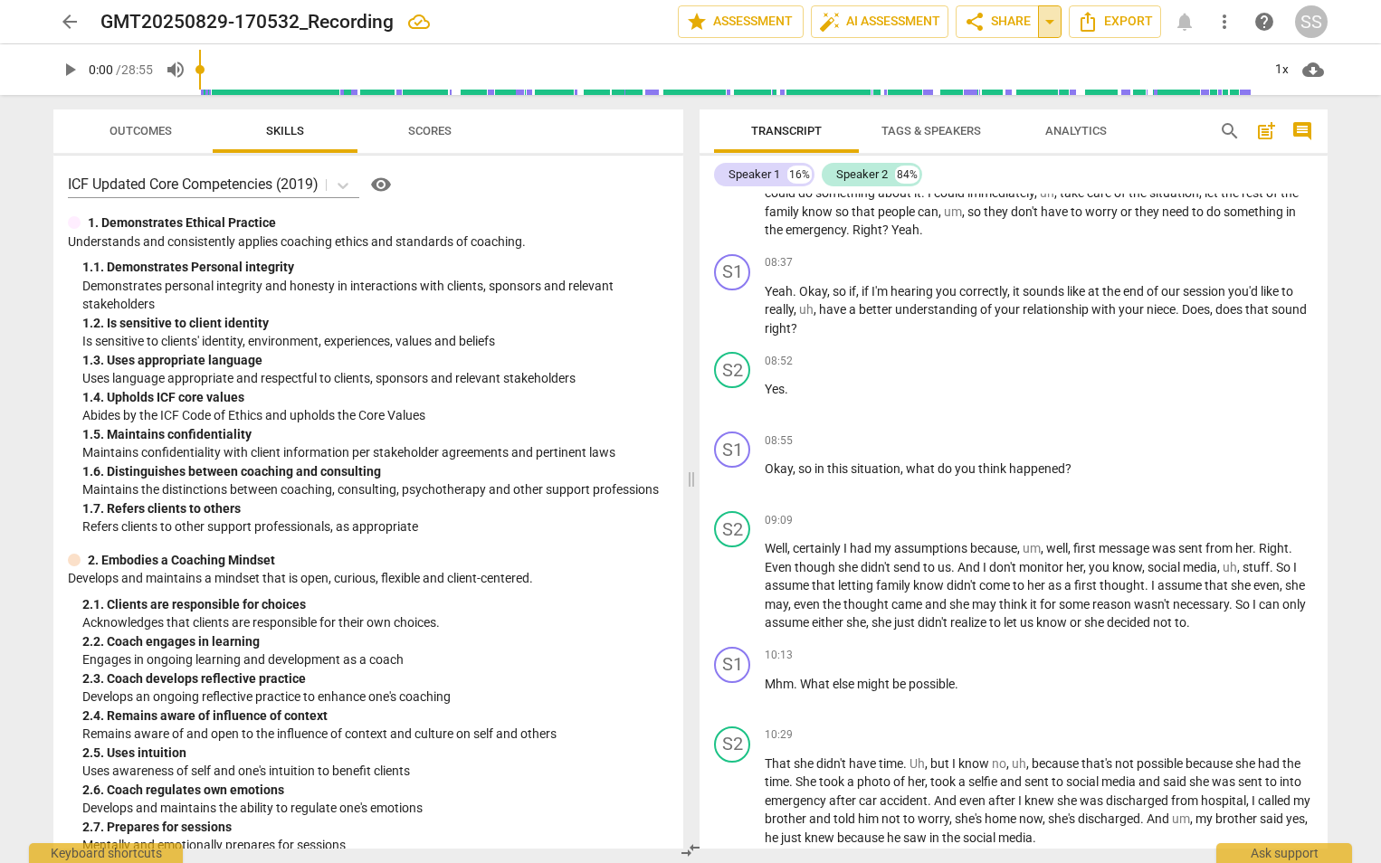
click at [1050, 19] on span "arrow_drop_down" at bounding box center [1050, 22] width 22 height 22
click at [1013, 17] on span "share Share" at bounding box center [997, 22] width 67 height 22
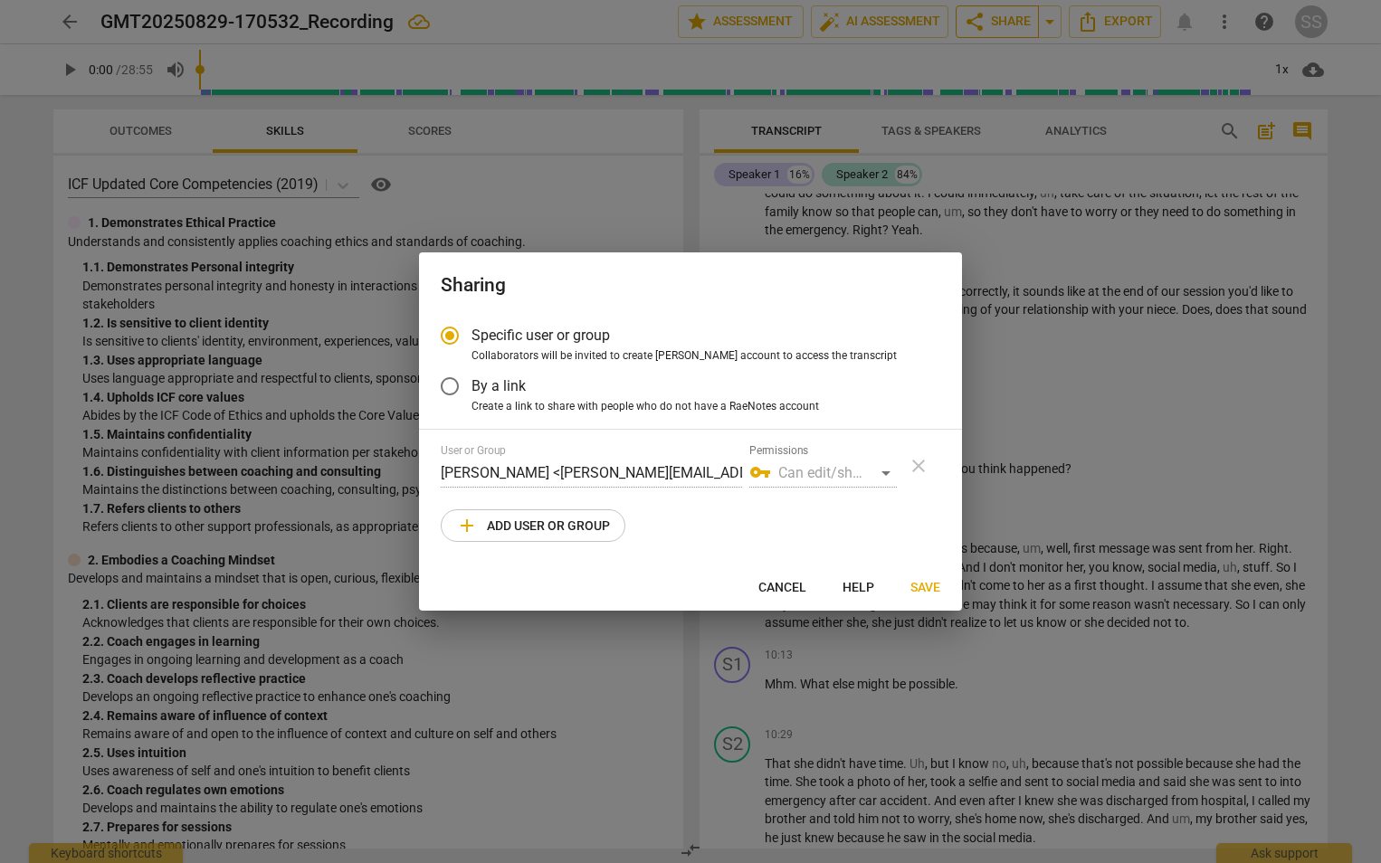
radio input "false"
click at [447, 391] on input "By a link" at bounding box center [449, 386] width 43 height 43
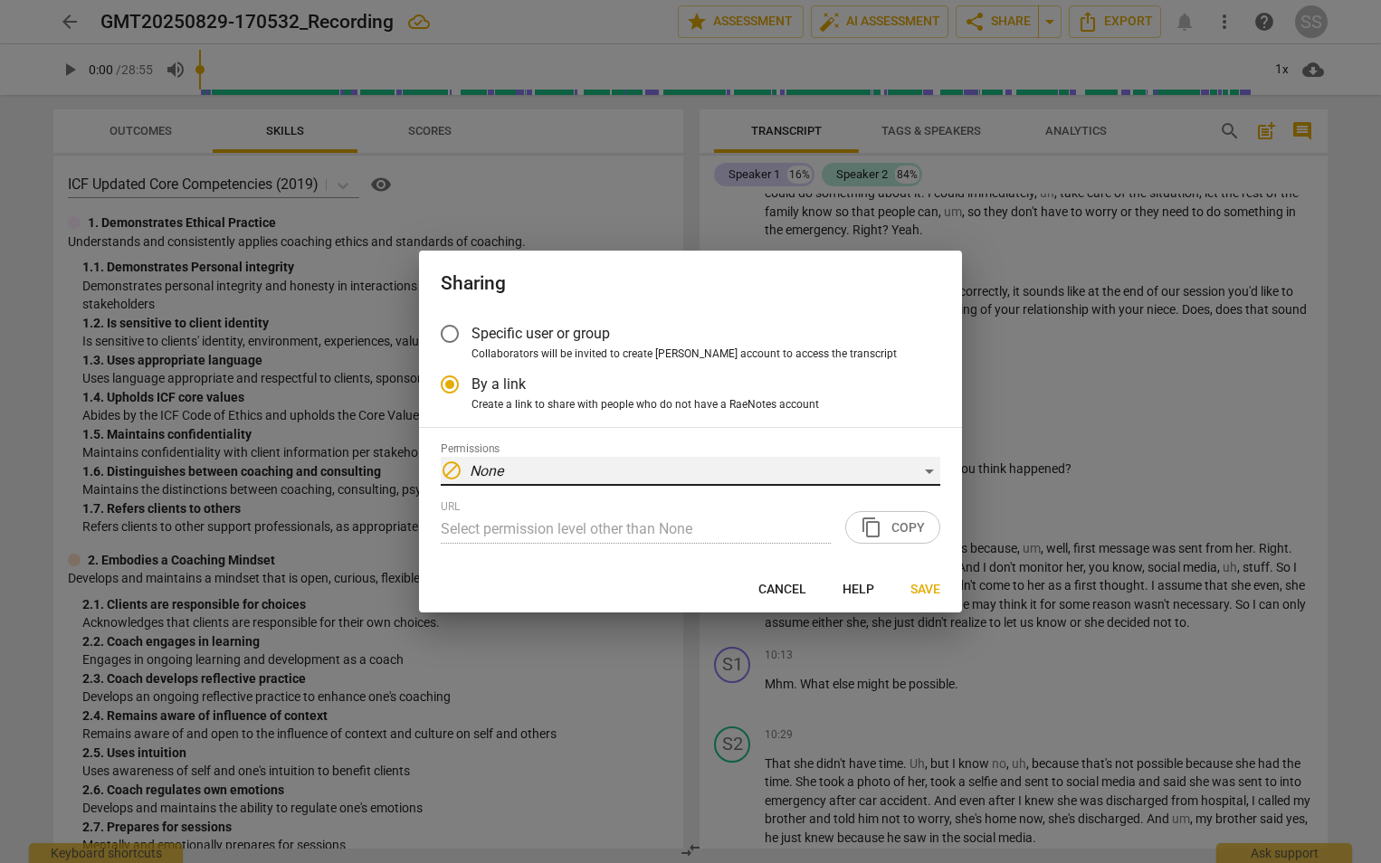
click at [927, 472] on div "block None" at bounding box center [690, 471] width 499 height 29
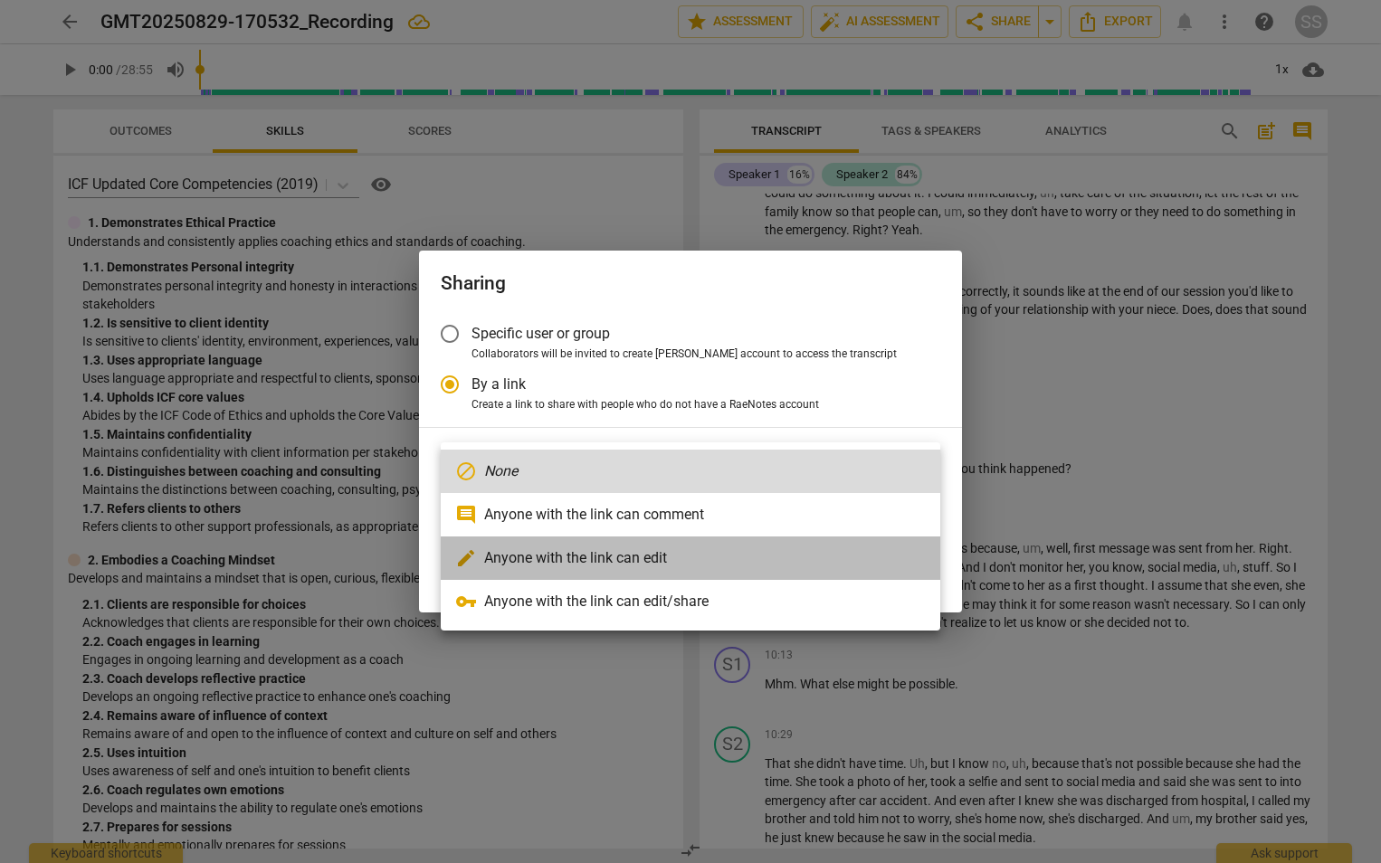
click at [659, 559] on li "edit Anyone with the link can edit" at bounding box center [690, 558] width 499 height 43
radio input "false"
type input "https://app.raenotes.com/meeting/741f96343ebf4c36aa10a5c73a0c617a?success=4"
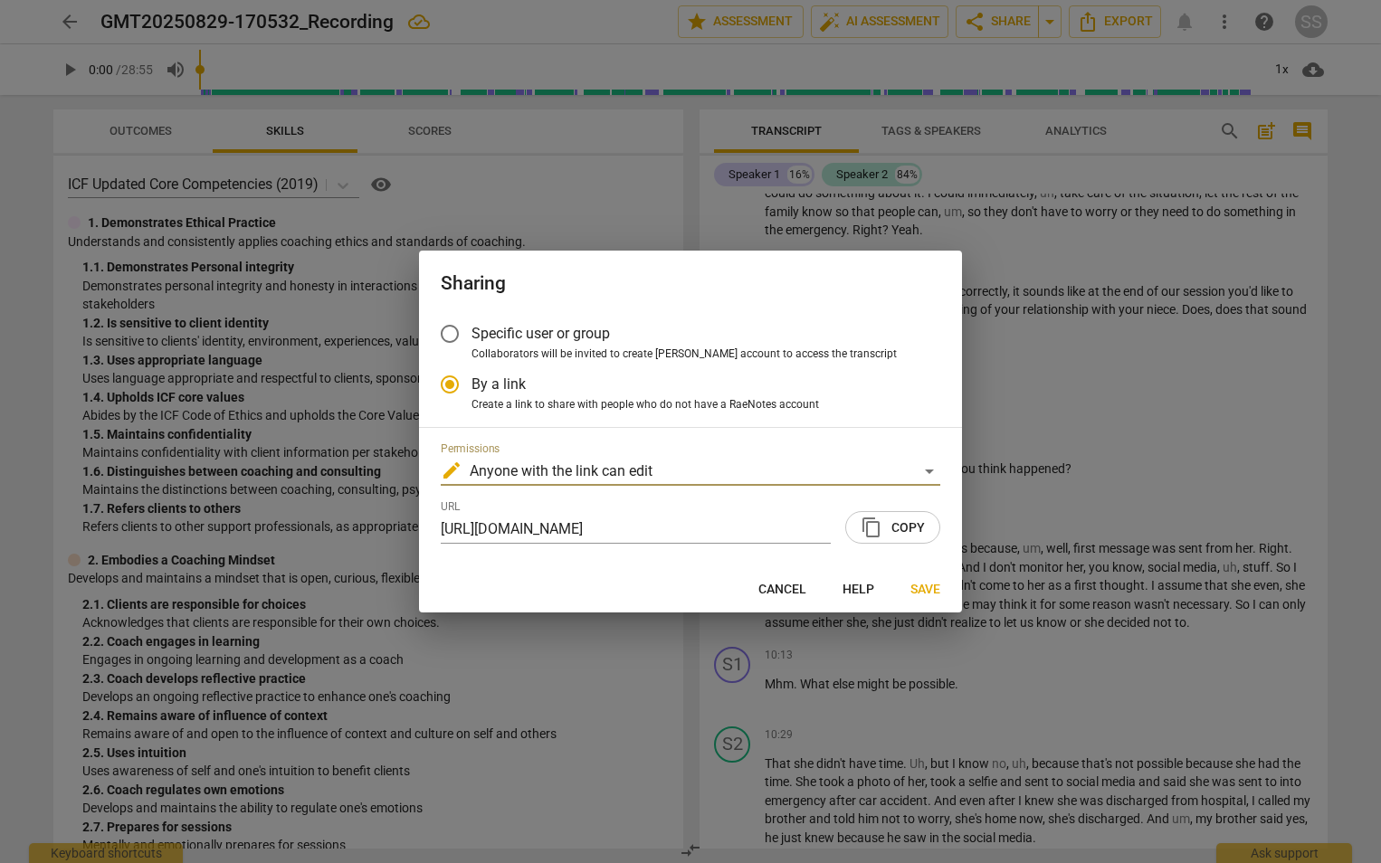
click at [447, 335] on input "Specific user or group" at bounding box center [449, 333] width 43 height 43
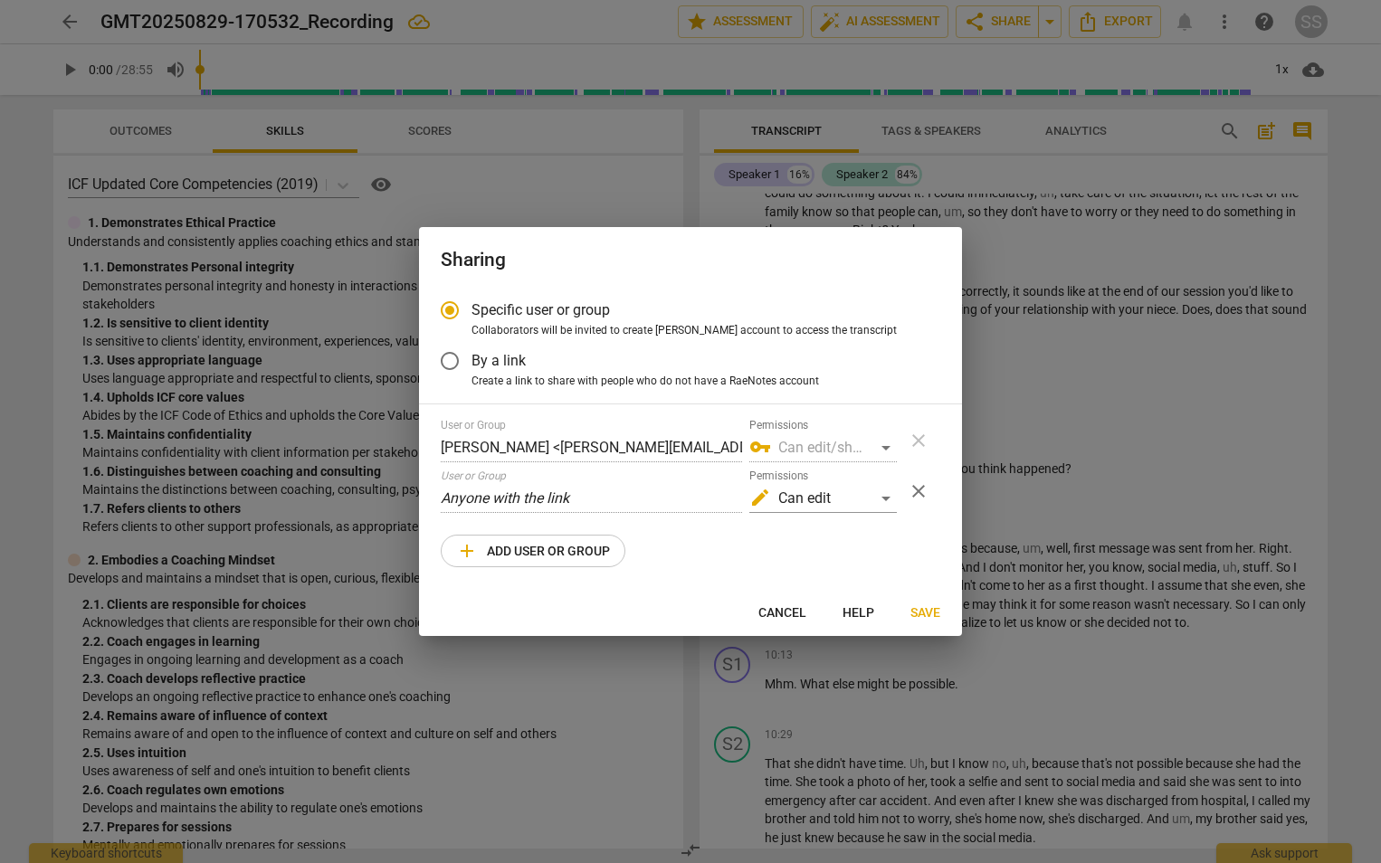
click at [885, 450] on div "vpn_key Can edit/share" at bounding box center [822, 447] width 147 height 29
drag, startPoint x: 889, startPoint y: 447, endPoint x: 858, endPoint y: 452, distance: 32.1
click at [889, 447] on div "vpn_key Can edit/share" at bounding box center [822, 447] width 147 height 29
click at [470, 543] on span "add" at bounding box center [467, 551] width 22 height 22
radio input "false"
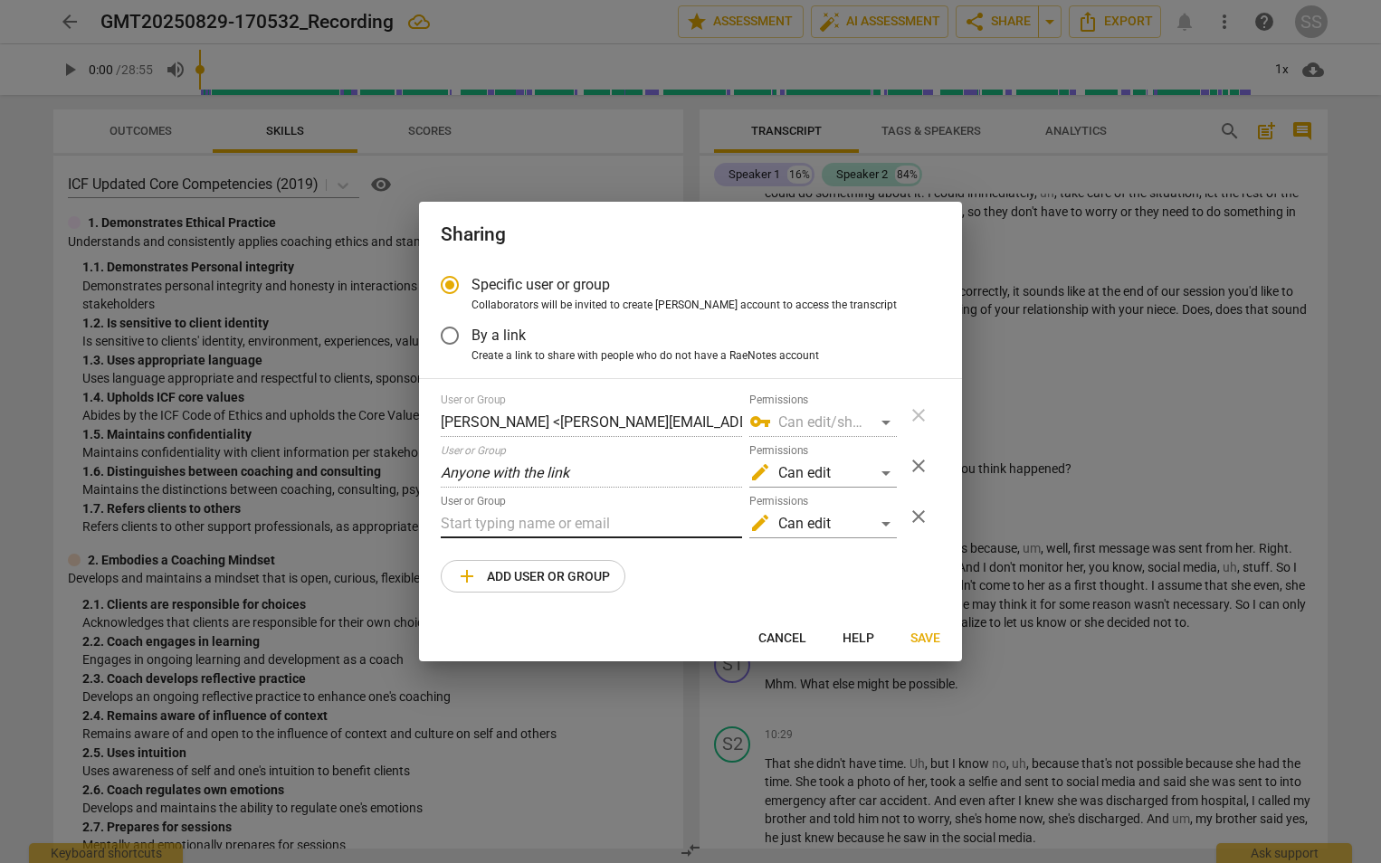
click at [471, 525] on input "text" at bounding box center [591, 523] width 301 height 29
drag, startPoint x: 527, startPoint y: 469, endPoint x: 486, endPoint y: 527, distance: 70.8
click at [486, 527] on input "text" at bounding box center [591, 523] width 301 height 29
paste input "sherry@coachacademy.com"
type input "sherry@coachacademy.com"
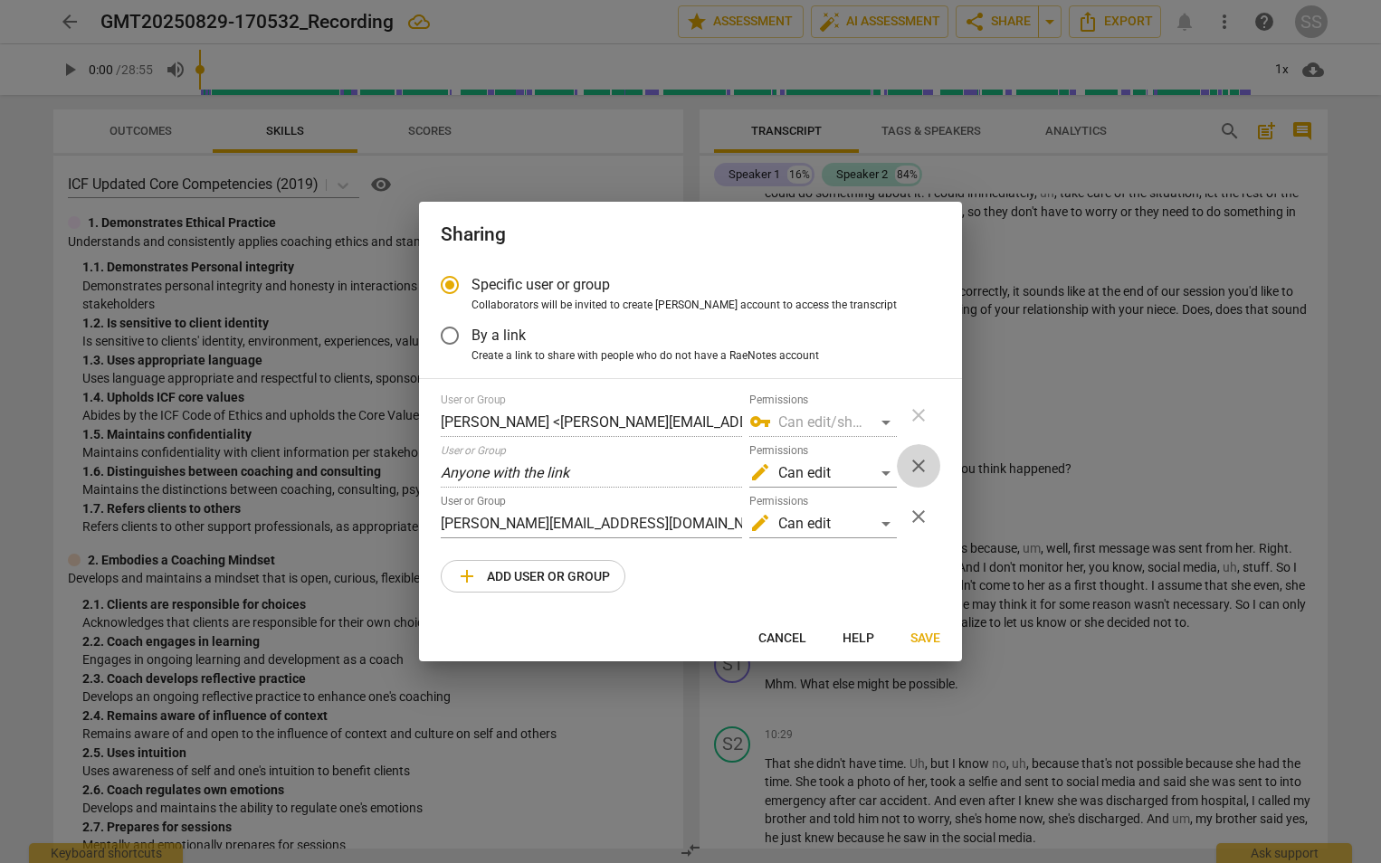
click at [921, 467] on span "close" at bounding box center [919, 466] width 22 height 22
radio input "false"
type input "sherry@coachacademy.com"
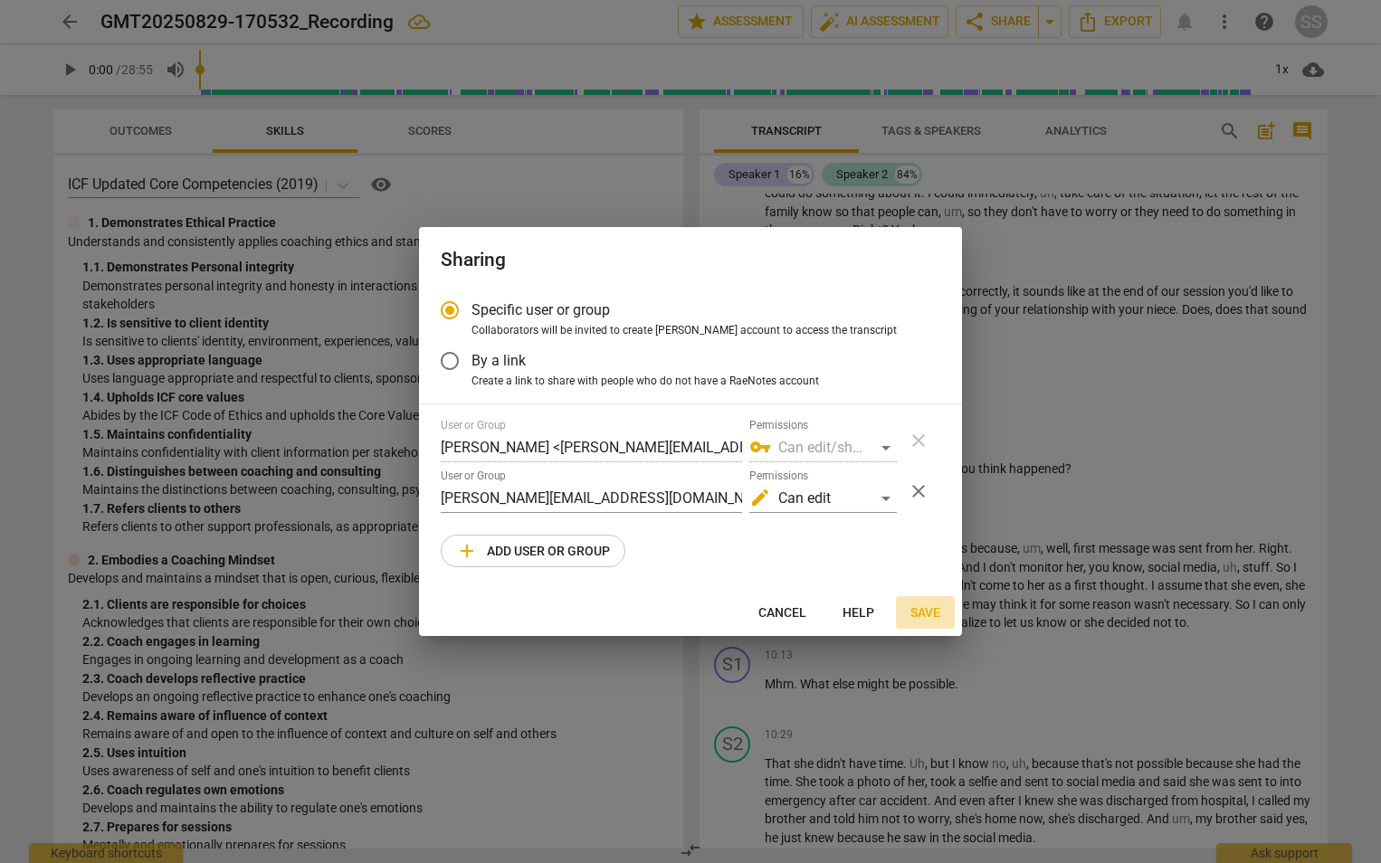
click at [918, 605] on span "Save" at bounding box center [925, 613] width 30 height 18
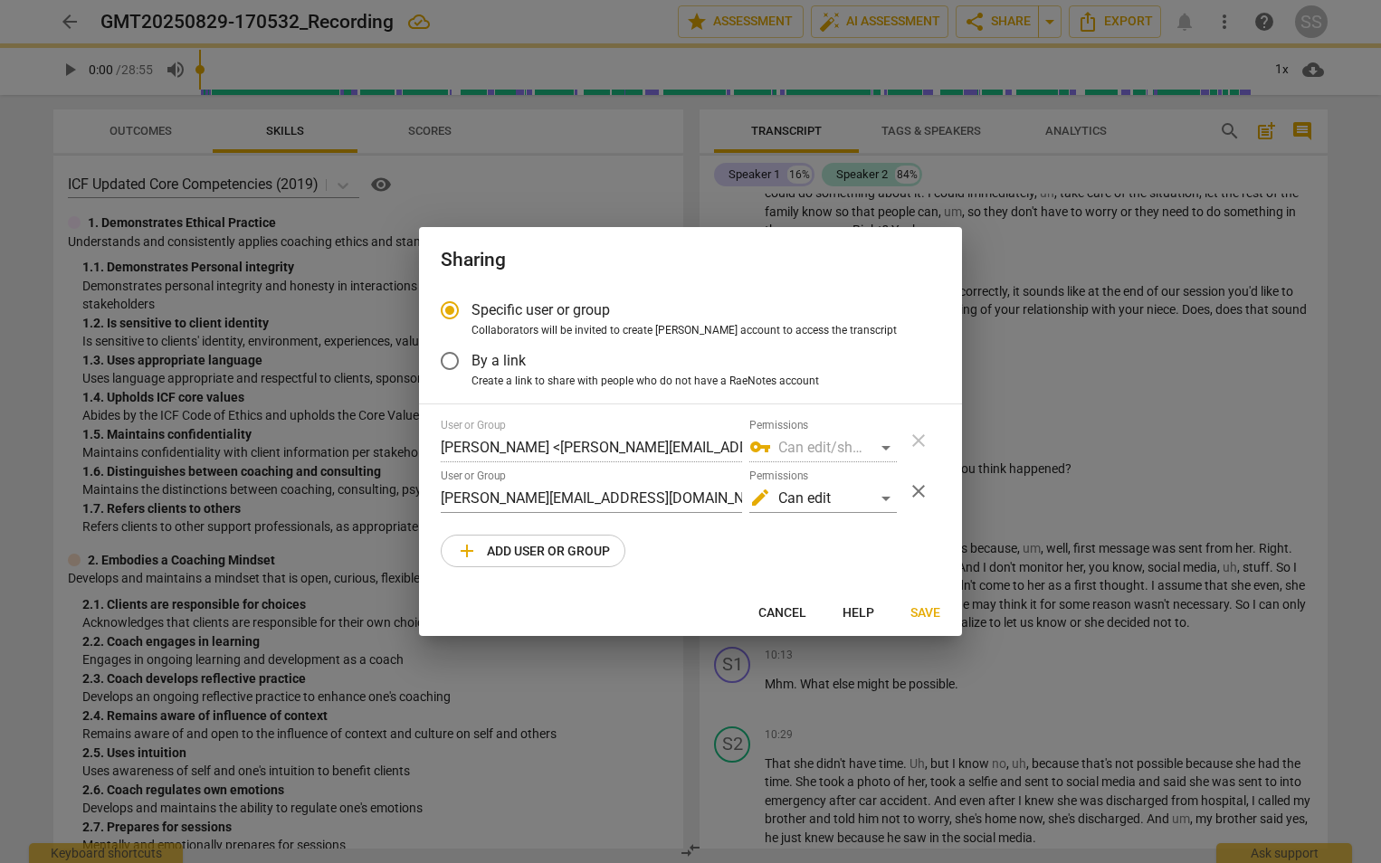
radio input "false"
type input "Sherry Matheson <sherry@coachacademy.com>"
